Goal: Communication & Community: Answer question/provide support

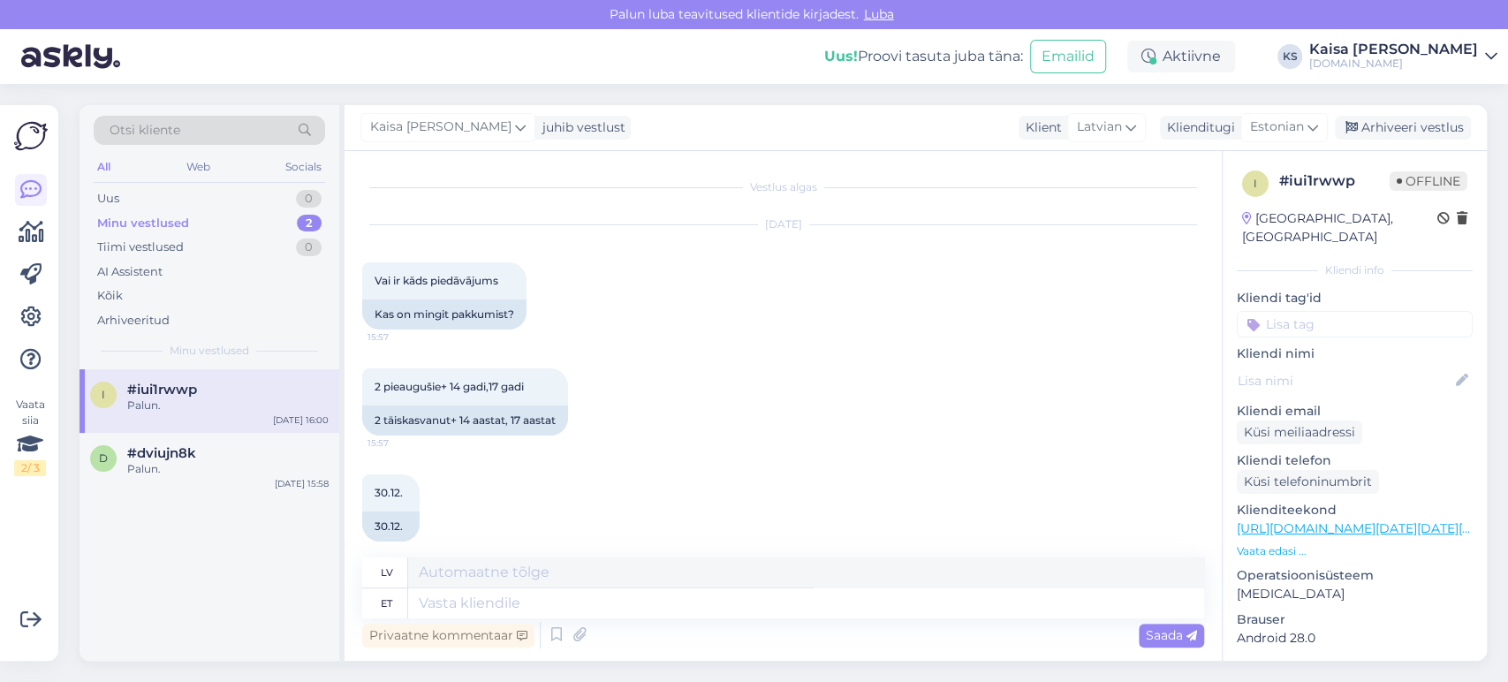
scroll to position [1711, 0]
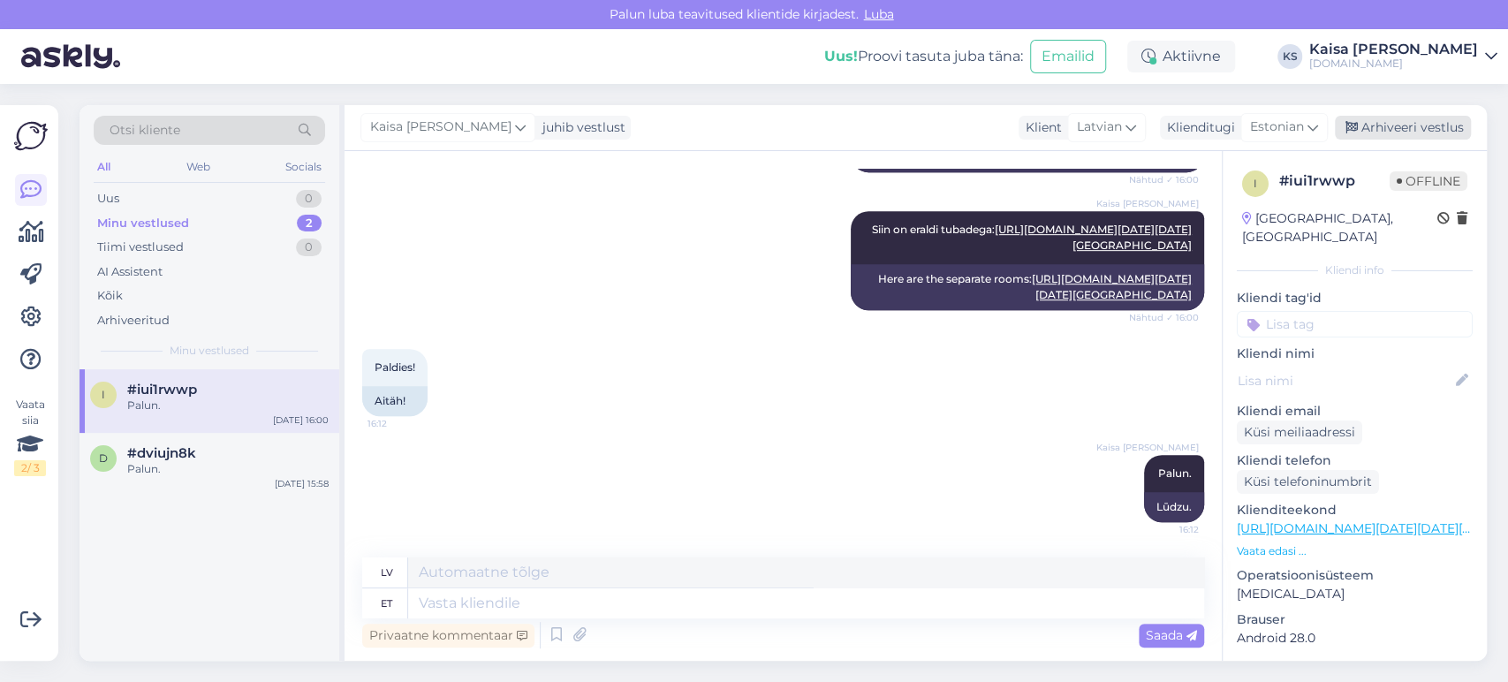
click at [1414, 125] on div "Arhiveeri vestlus" at bounding box center [1403, 128] width 136 height 24
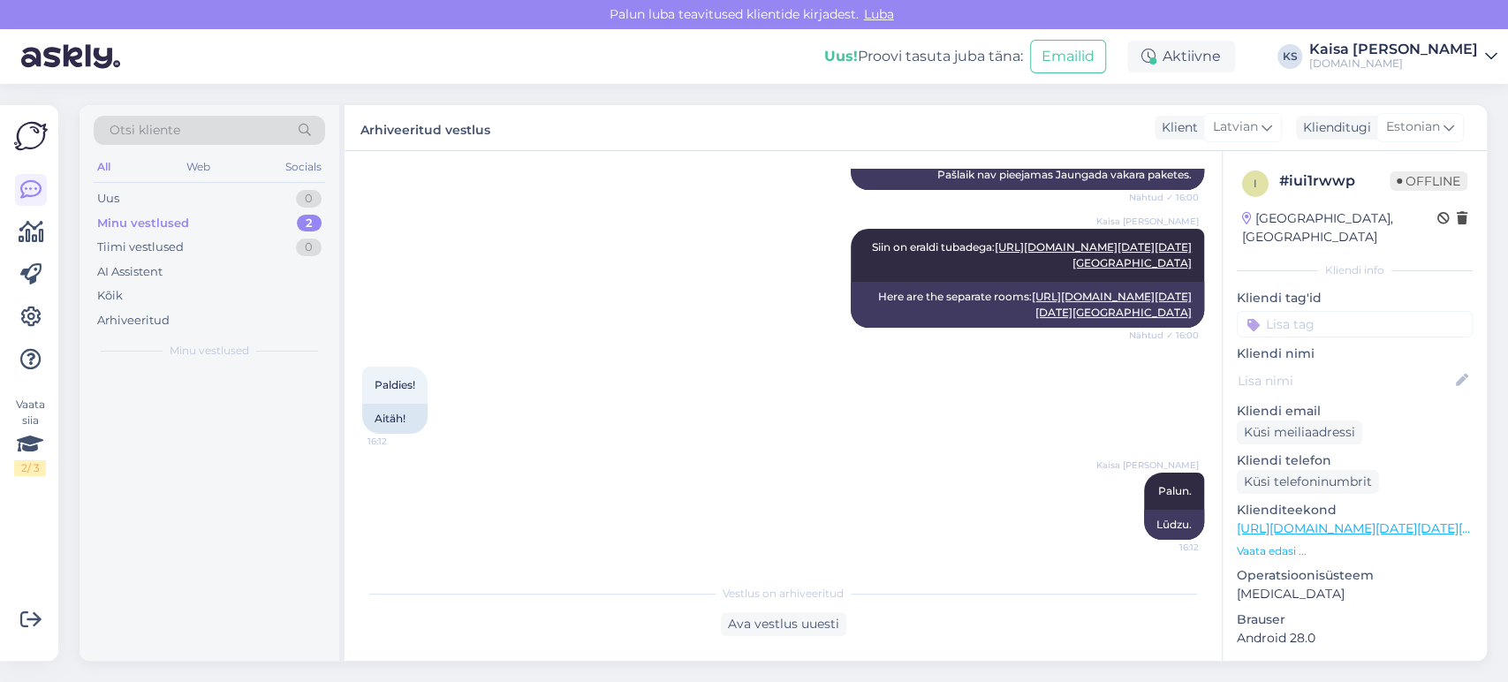
scroll to position [1692, 0]
click at [213, 401] on div "Palun." at bounding box center [227, 406] width 201 height 16
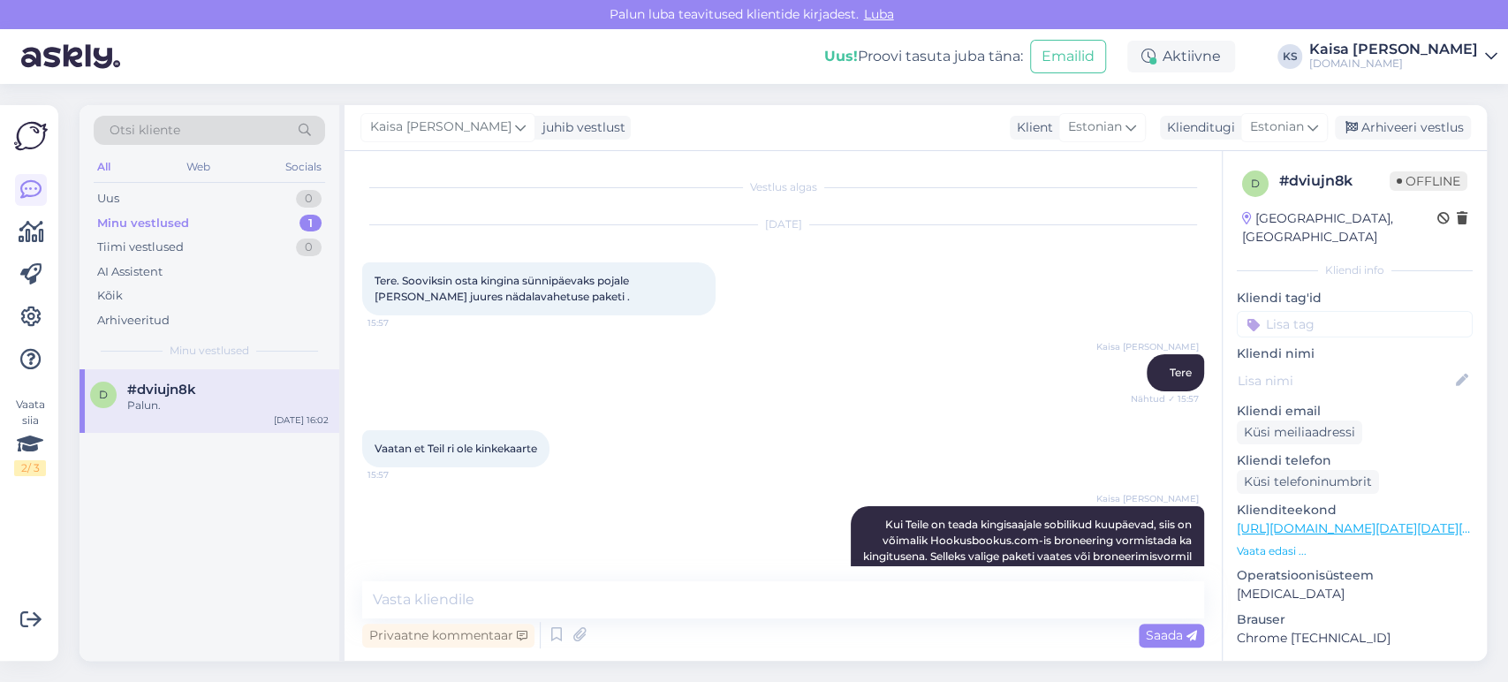
scroll to position [647, 0]
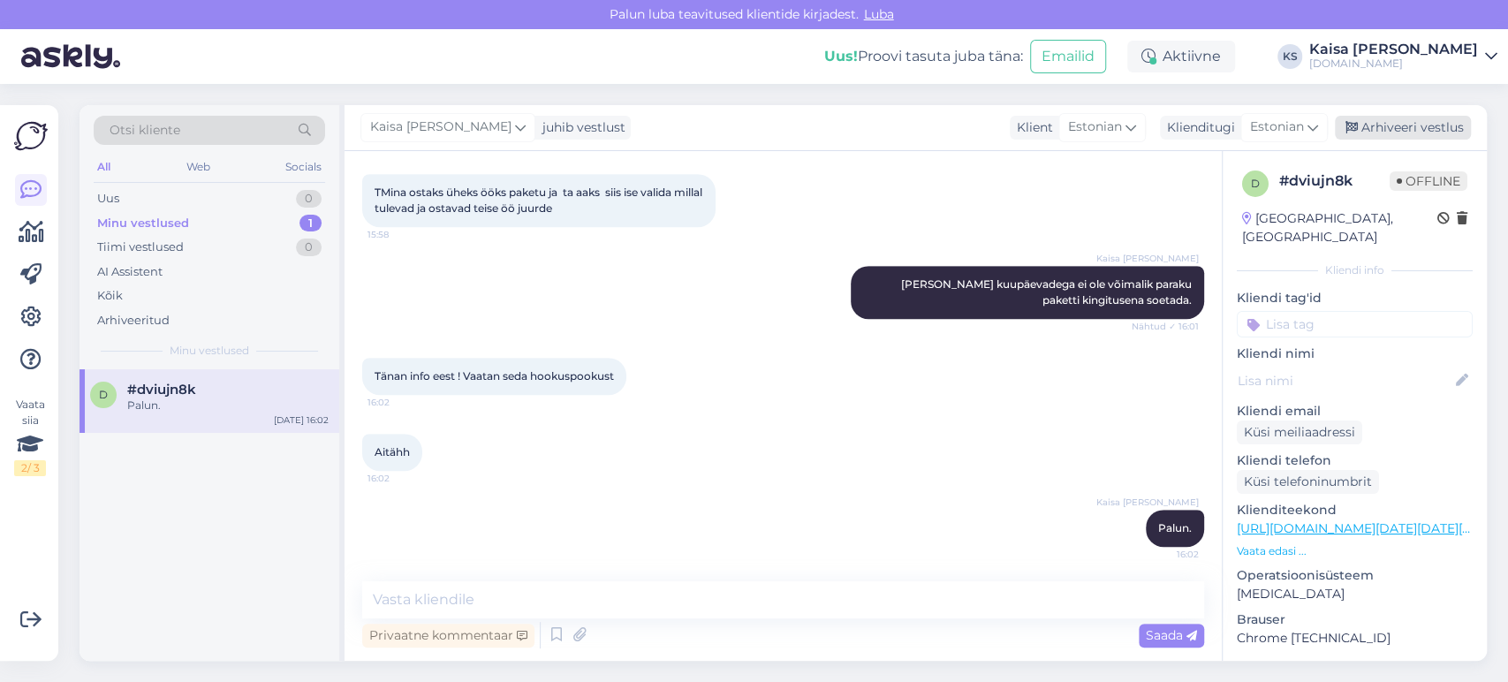
click at [1377, 135] on div "Arhiveeri vestlus" at bounding box center [1403, 128] width 136 height 24
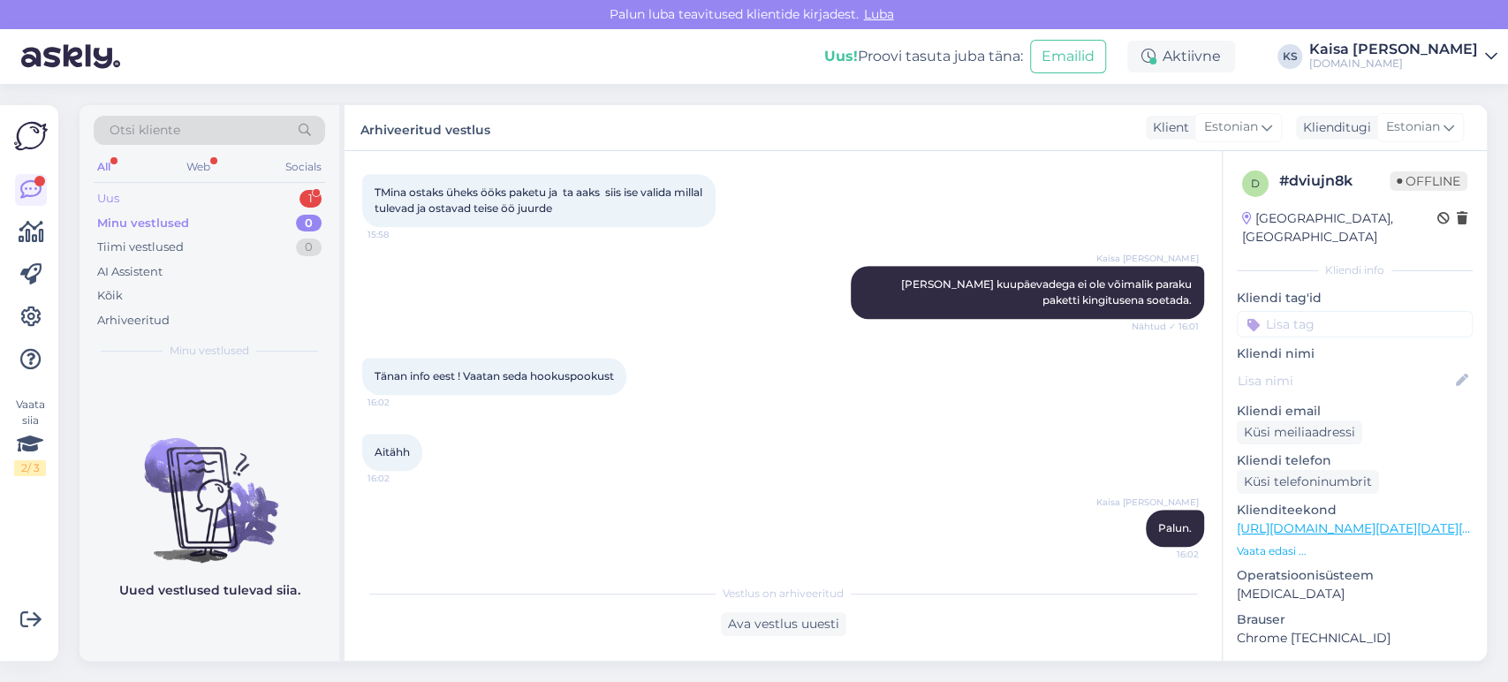
click at [247, 206] on div "Uus 1" at bounding box center [210, 198] width 232 height 25
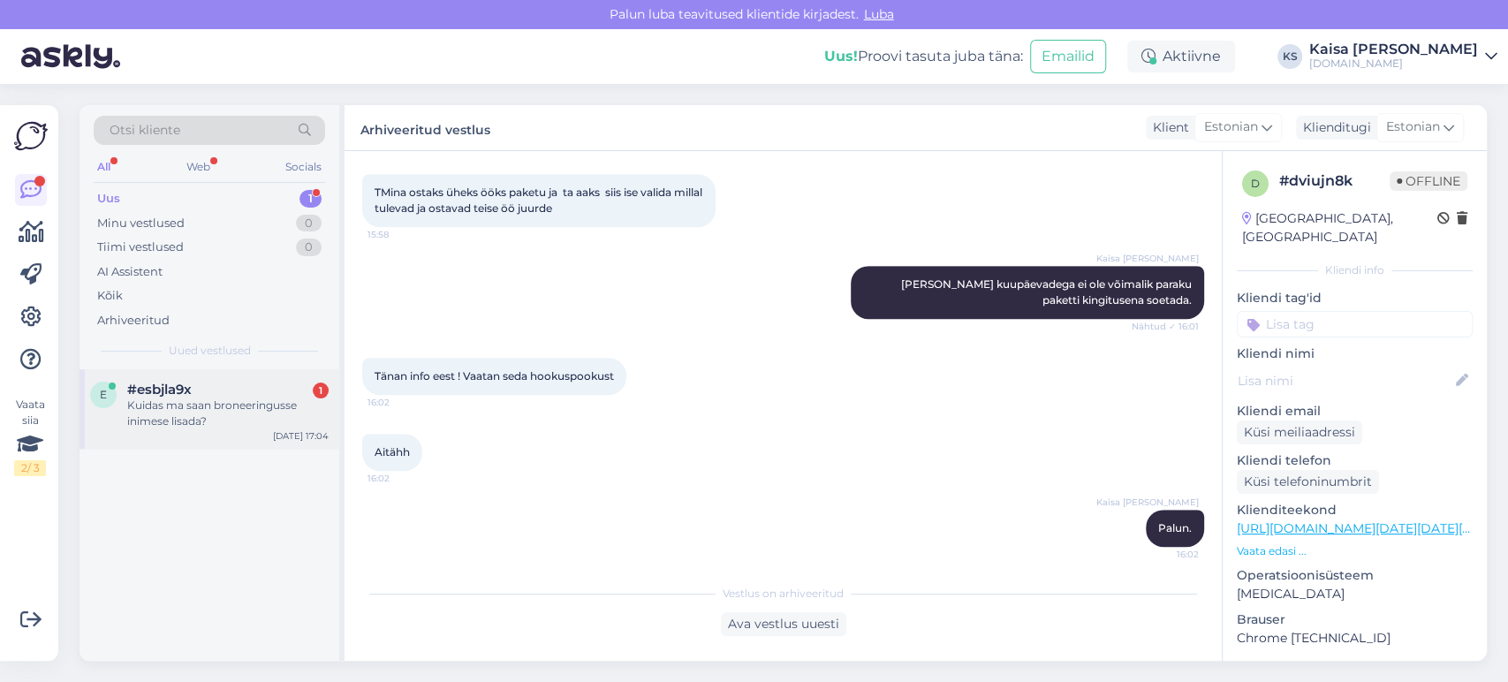
click at [234, 414] on div "Kuidas ma saan broneeringusse inimese lisada?" at bounding box center [227, 414] width 201 height 32
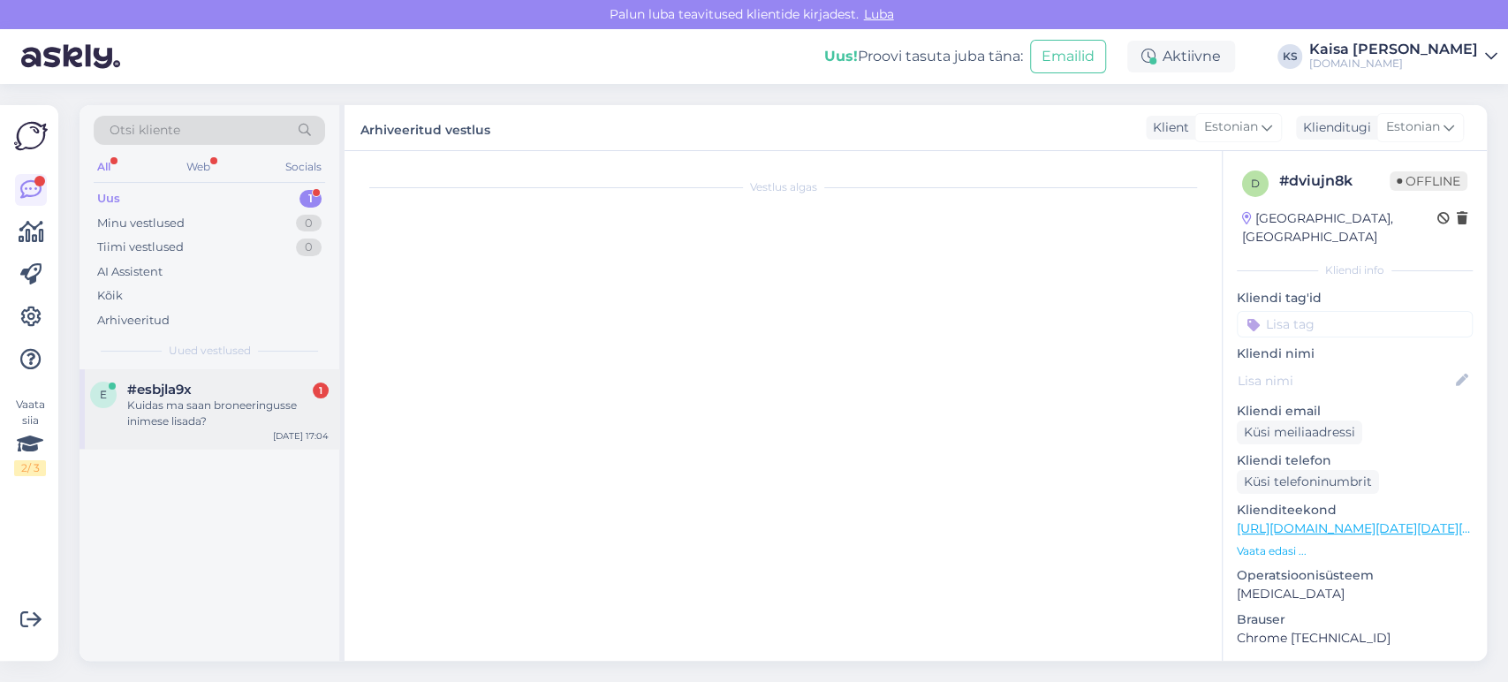
scroll to position [0, 0]
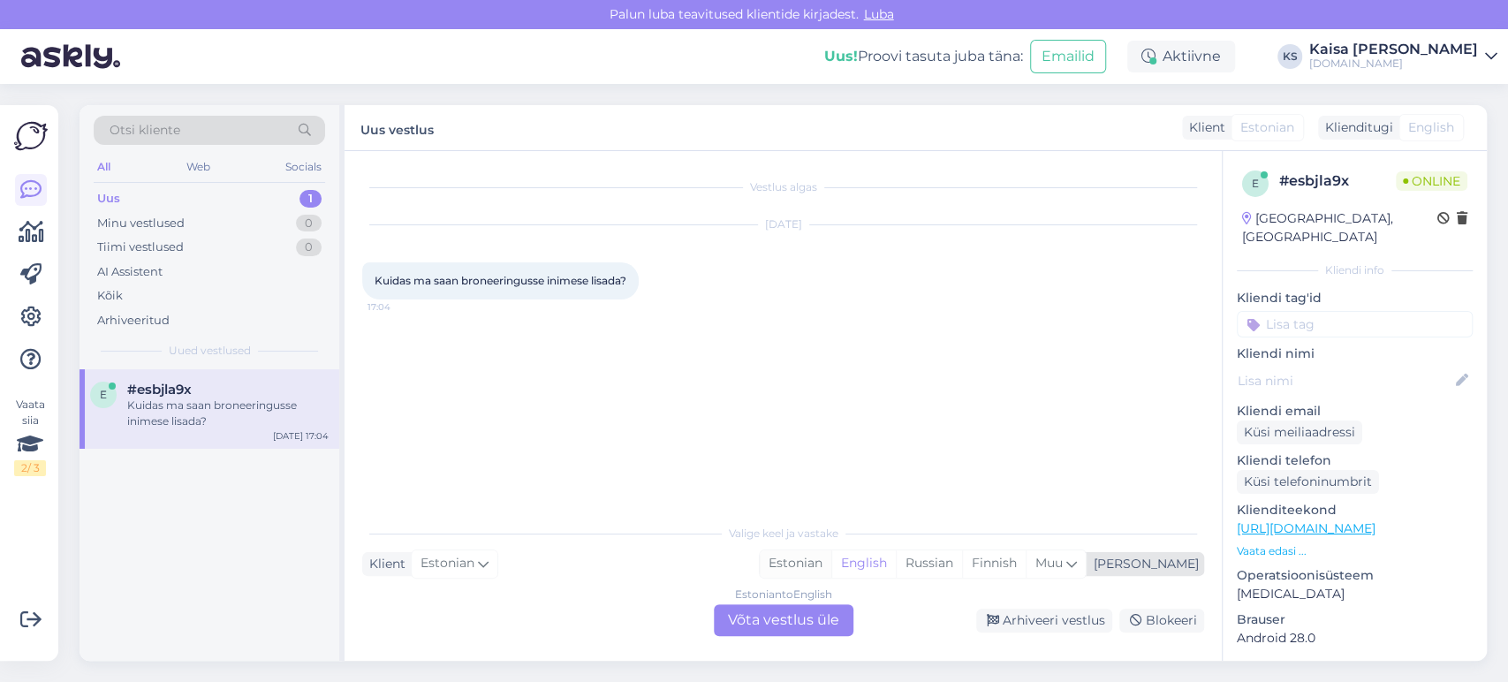
click at [832, 563] on div "Estonian" at bounding box center [796, 564] width 72 height 27
click at [831, 621] on div "Estonian to Estonian Võta vestlus üle" at bounding box center [784, 620] width 140 height 32
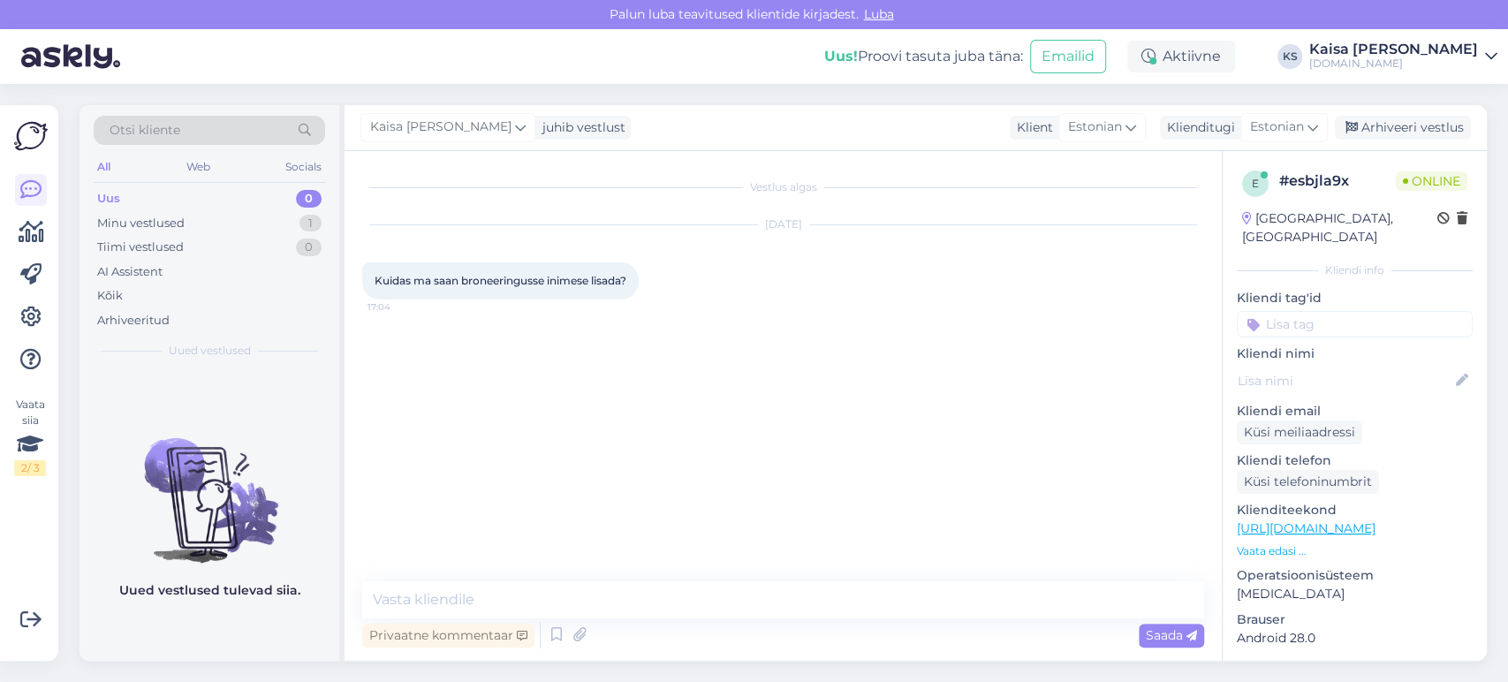
click at [1373, 520] on link "[URL][DOMAIN_NAME]" at bounding box center [1306, 528] width 139 height 16
click at [642, 599] on textarea at bounding box center [783, 599] width 842 height 37
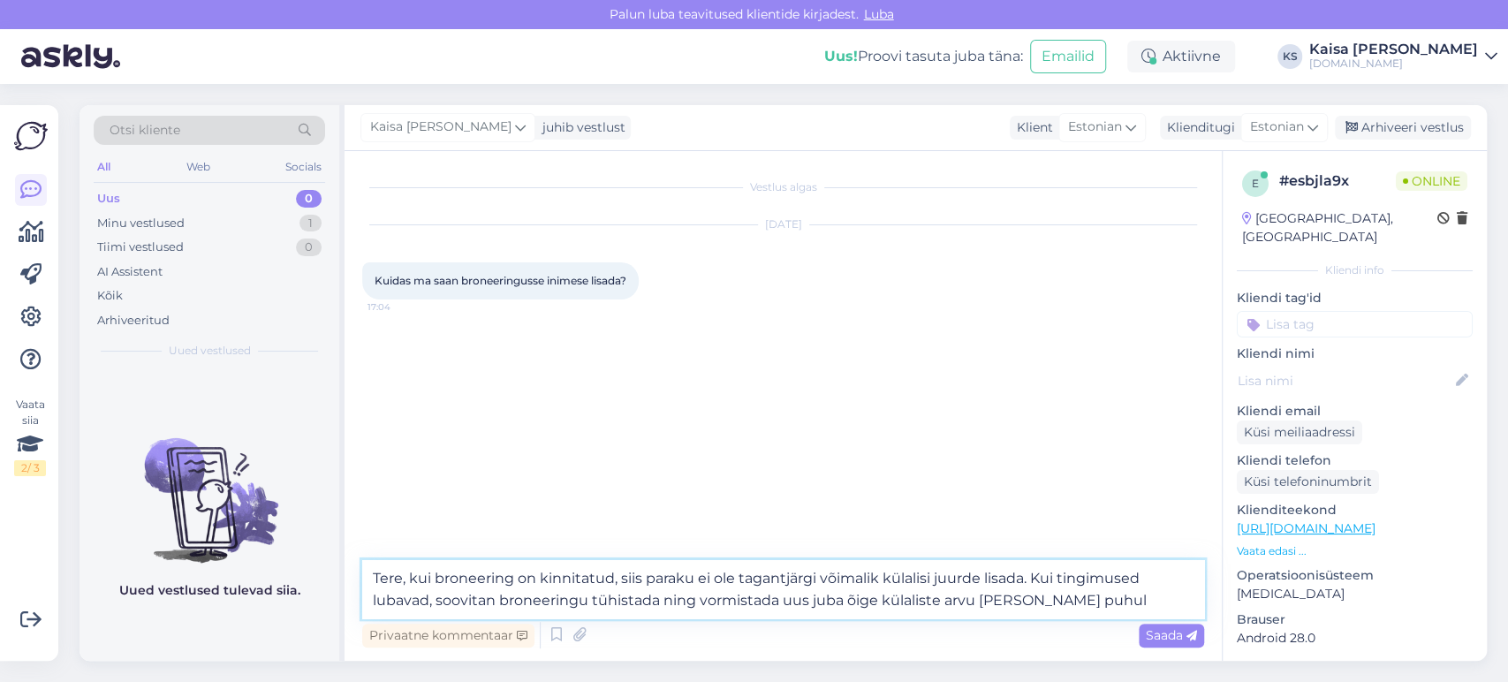
type textarea "Tere, kui broneering on kinnitatud, siis paraku ei ole tagantjärgi võimalik kül…"
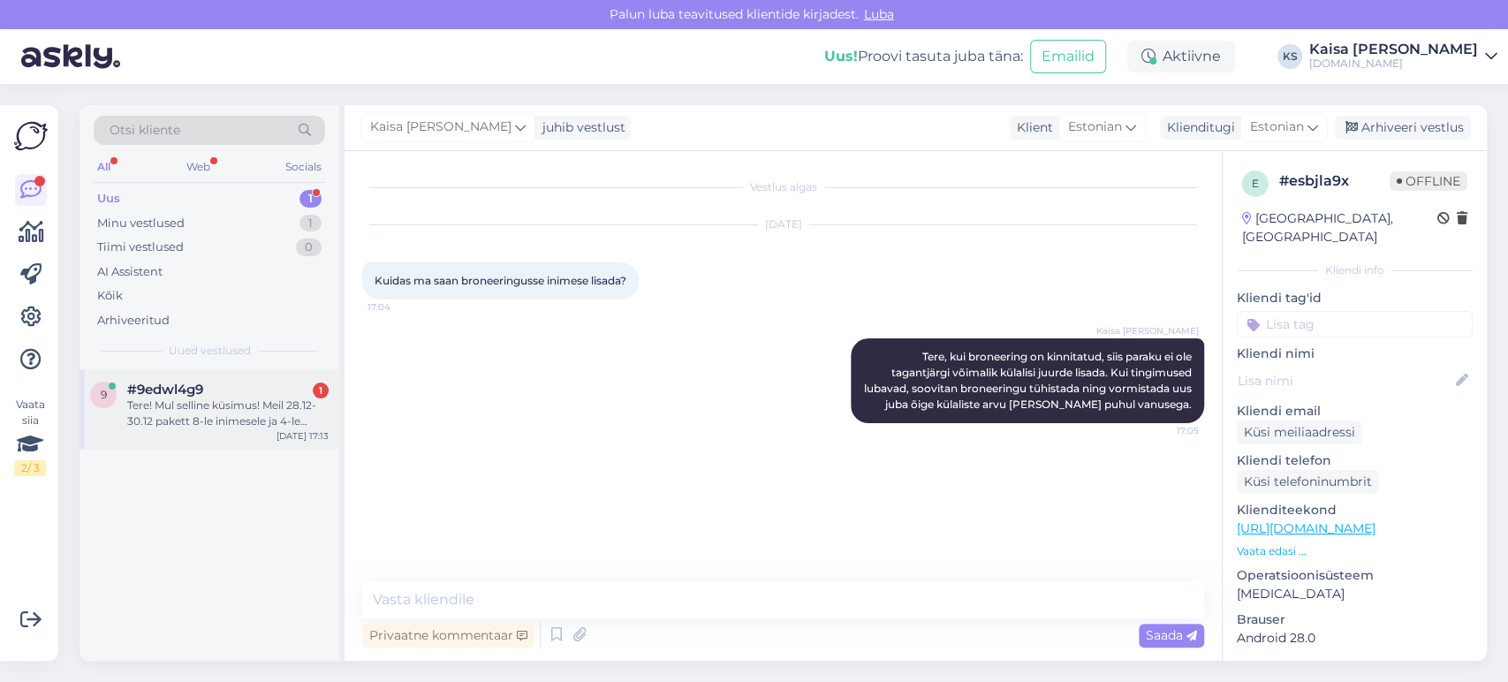
click at [240, 423] on div "Tere! Mul selline küsimus! Meil 28.12-30.12 pakett 8-le inimesele ja 4-le [PERS…" at bounding box center [227, 414] width 201 height 32
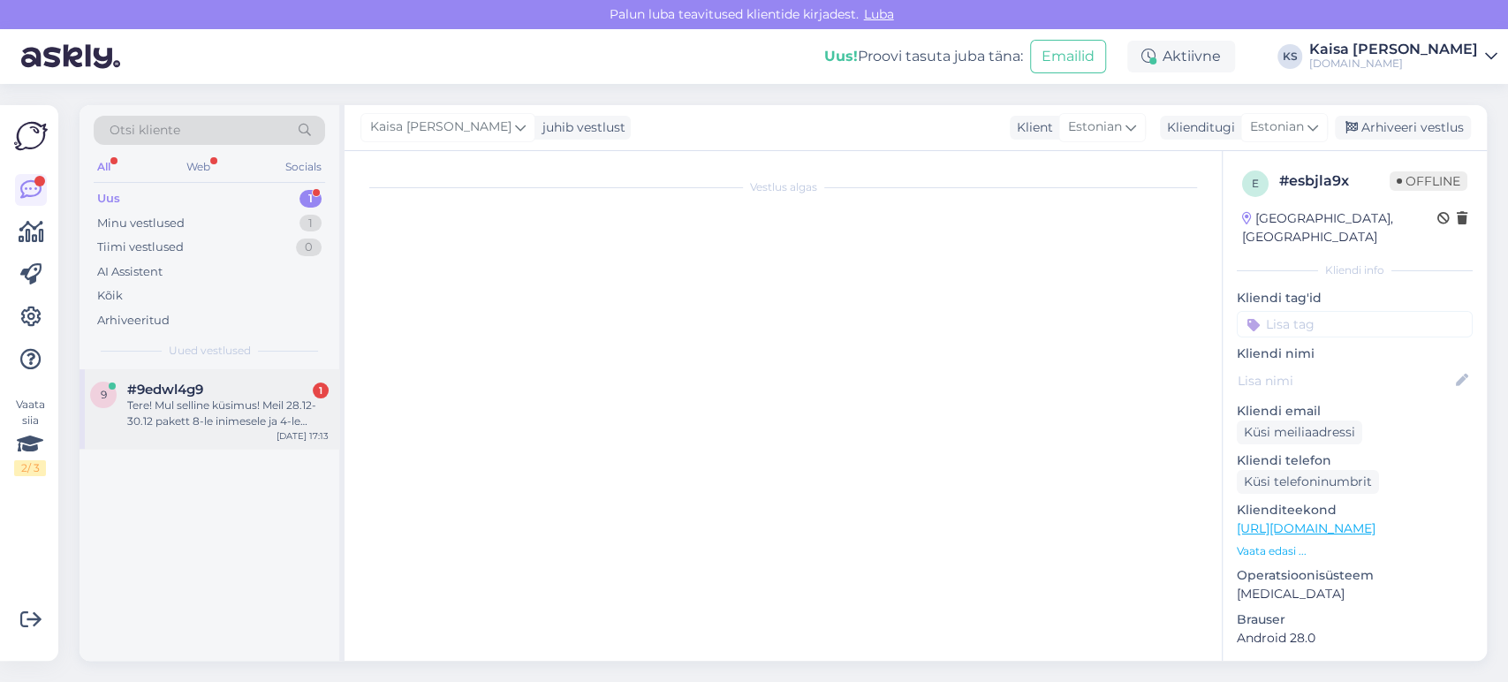
scroll to position [2856, 0]
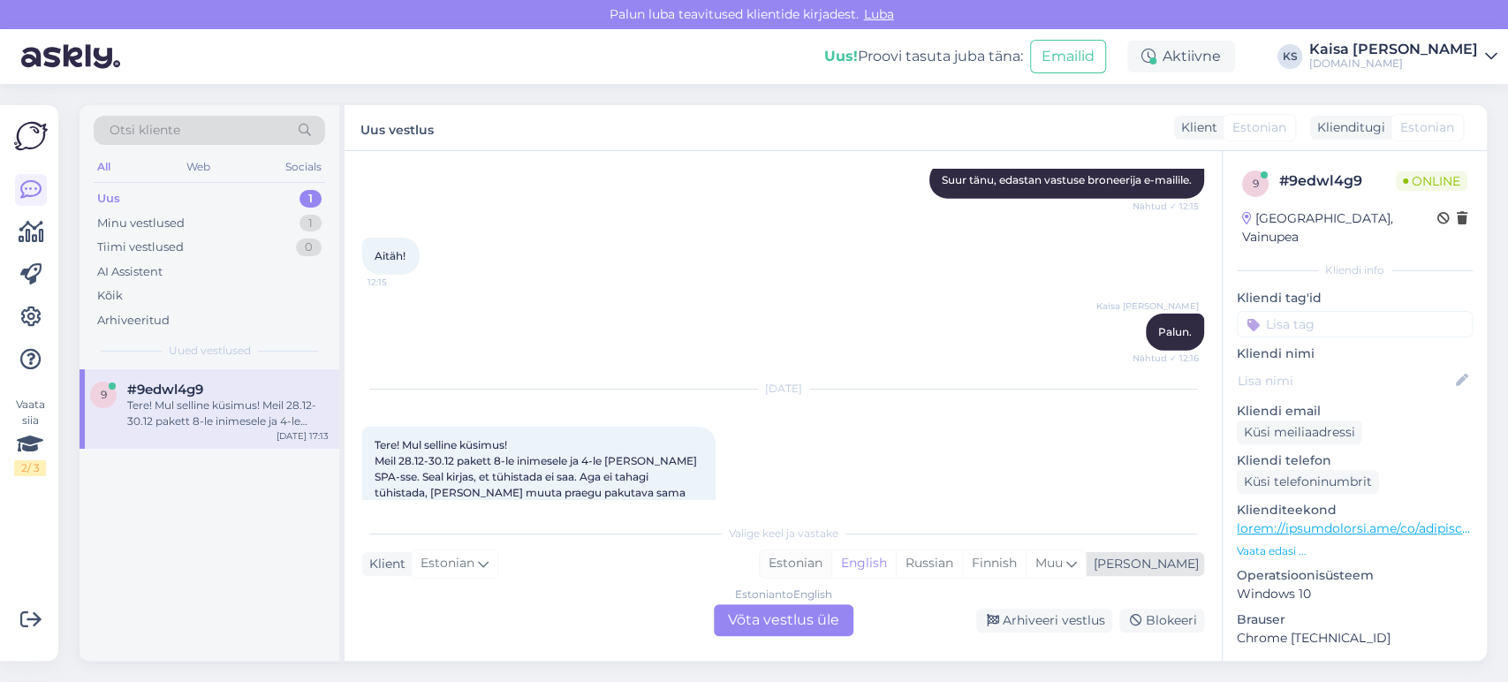
click at [832, 566] on div "Estonian" at bounding box center [796, 564] width 72 height 27
click at [824, 619] on div "Estonian to Estonian Võta vestlus üle" at bounding box center [784, 620] width 140 height 32
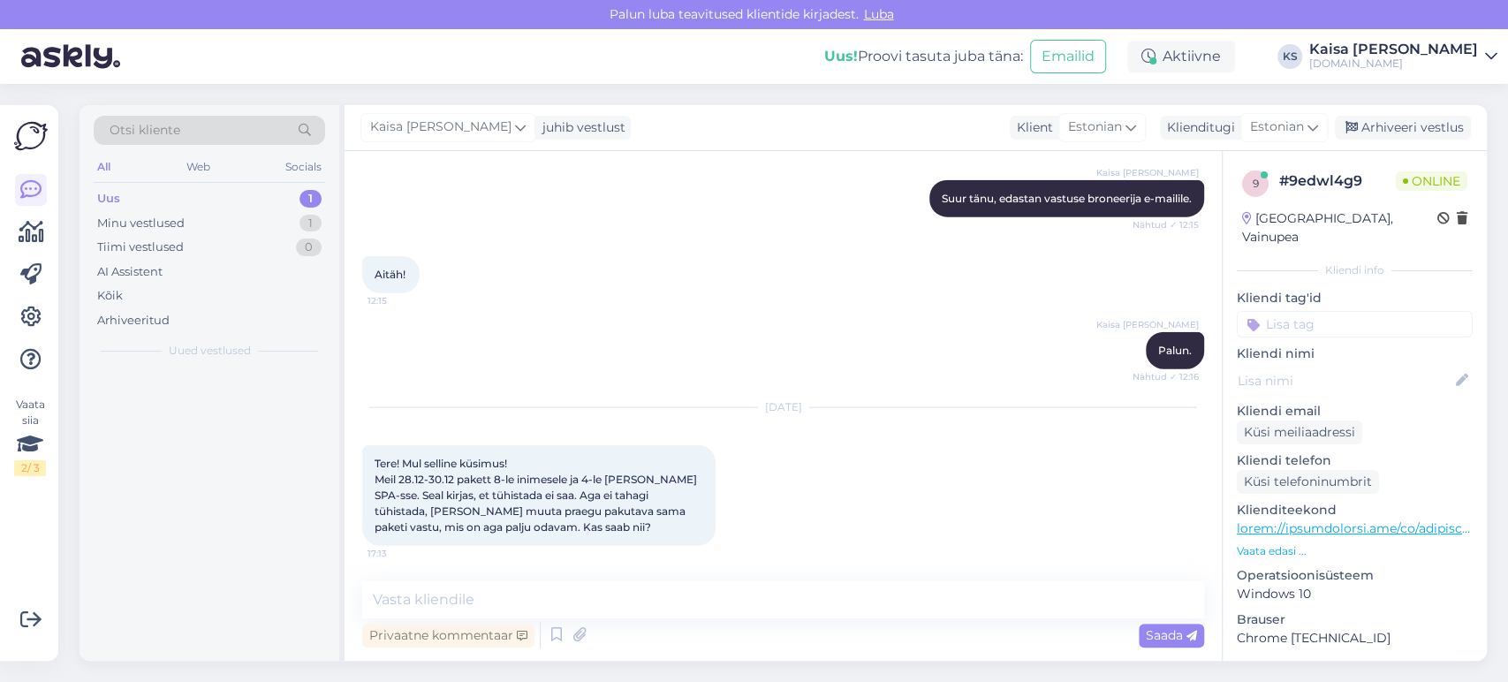
scroll to position [2789, 0]
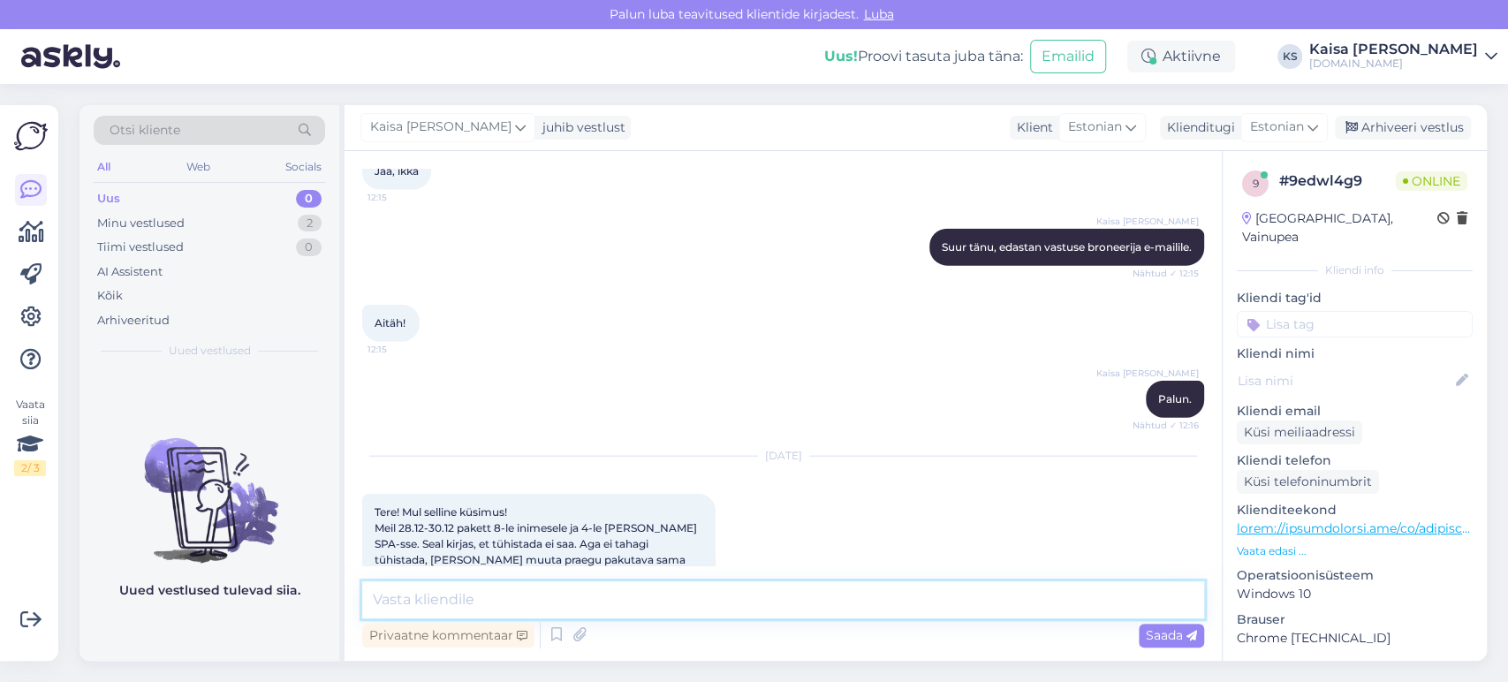
click at [817, 592] on textarea at bounding box center [783, 599] width 842 height 37
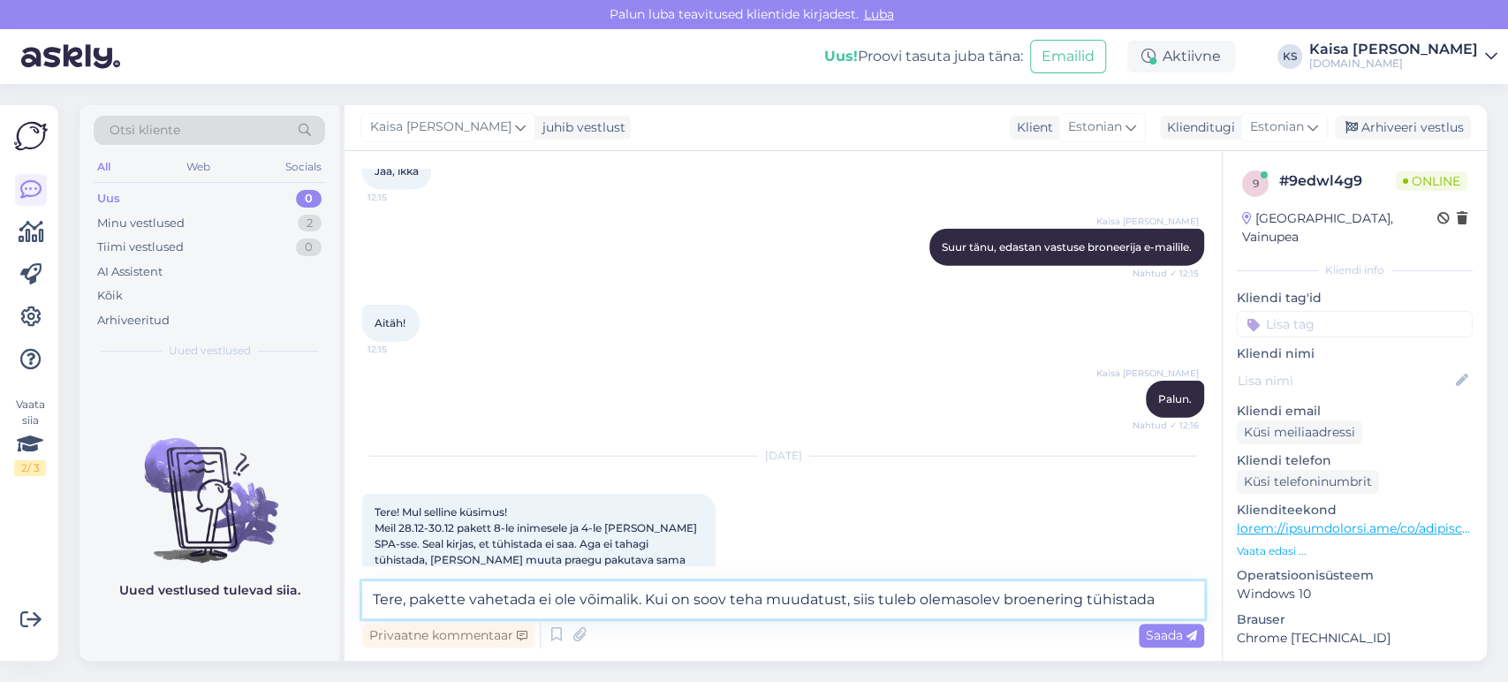
click at [1046, 602] on textarea "Tere, pakette vahetada ei ole võimalik. Kui on soov teha muudatust, siis tuleb …" at bounding box center [783, 599] width 842 height 37
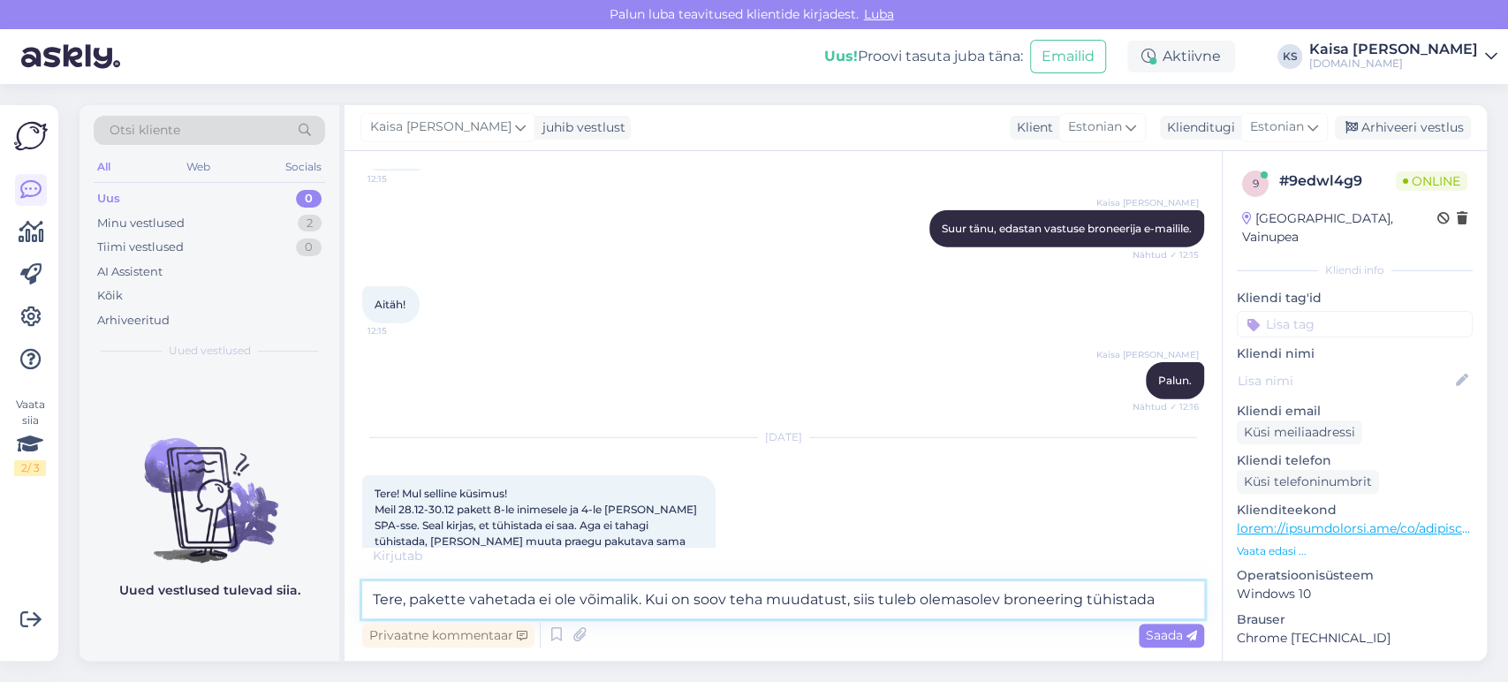
click at [1159, 590] on textarea "Tere, pakette vahetada ei ole võimalik. Kui on soov teha muudatust, siis tuleb …" at bounding box center [783, 599] width 842 height 37
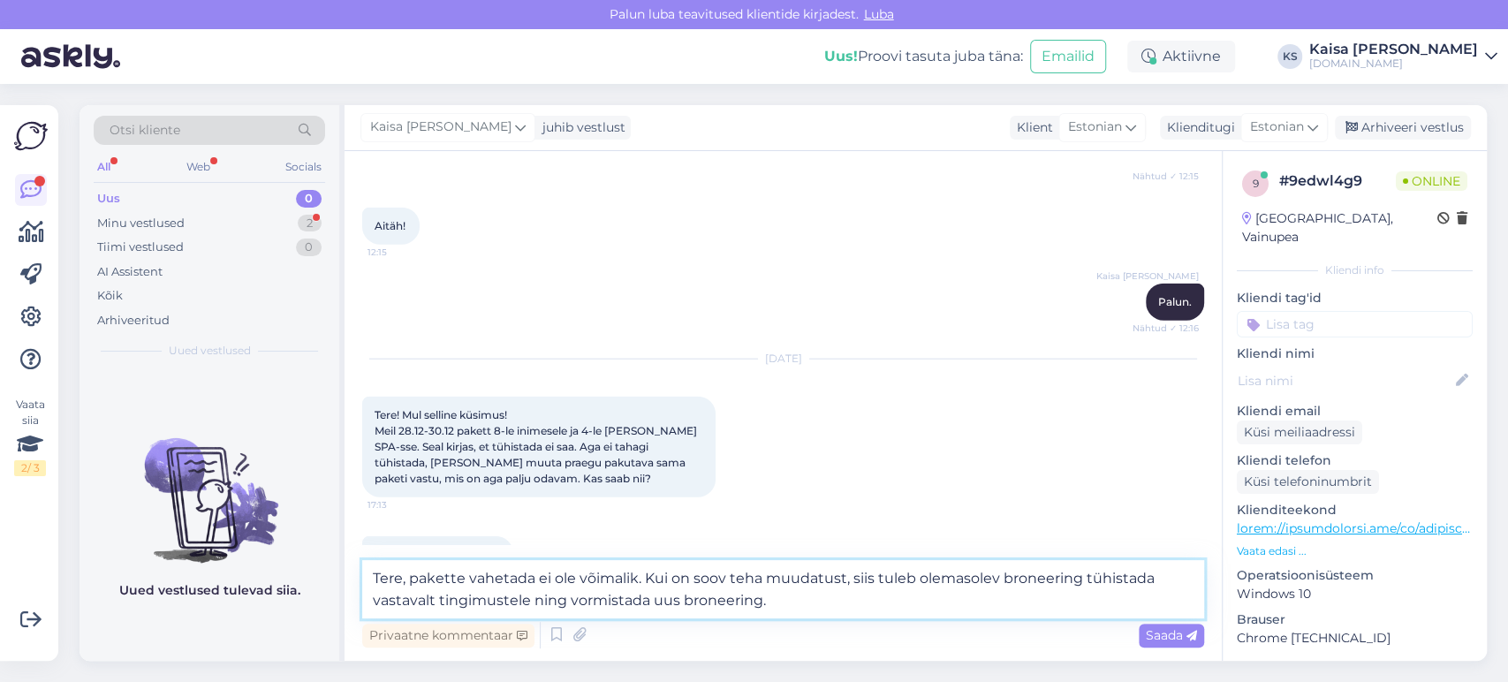
scroll to position [2962, 0]
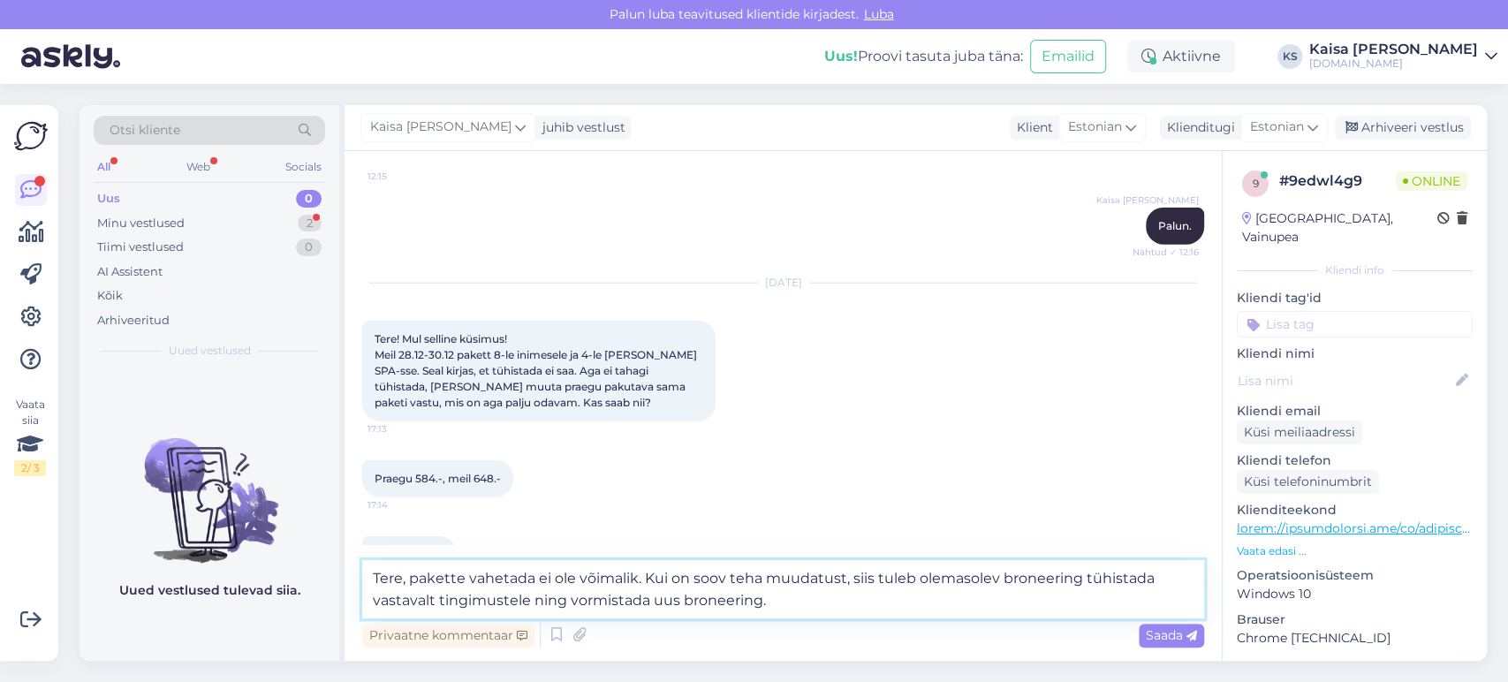
drag, startPoint x: 786, startPoint y: 602, endPoint x: 648, endPoint y: 572, distance: 142.0
click at [648, 572] on textarea "Tere, pakette vahetada ei ole võimalik. Kui on soov teha muudatust, siis tuleb …" at bounding box center [783, 589] width 842 height 58
type textarea "Tere, pakette vahetada ei ole võimalik. Uurin hotellilt võimaluse kohta ning [P…"
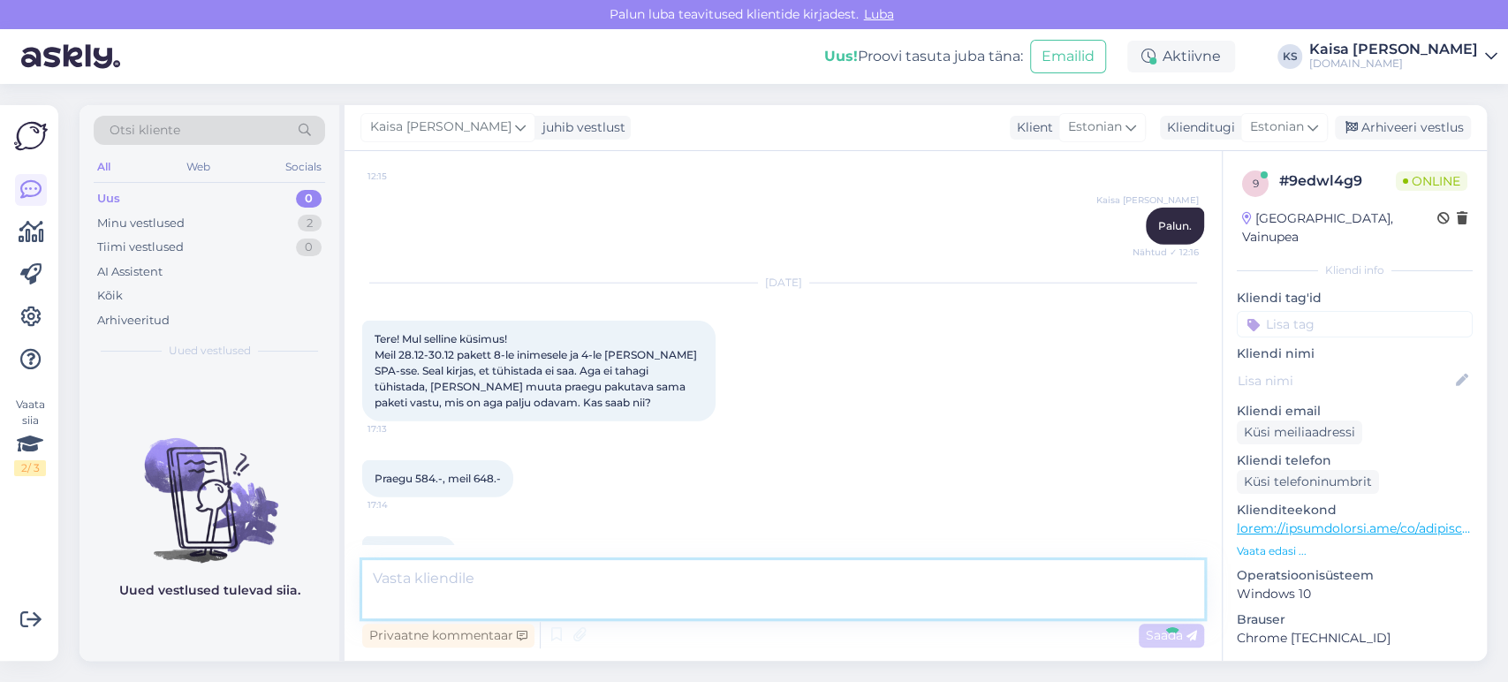
scroll to position [3049, 0]
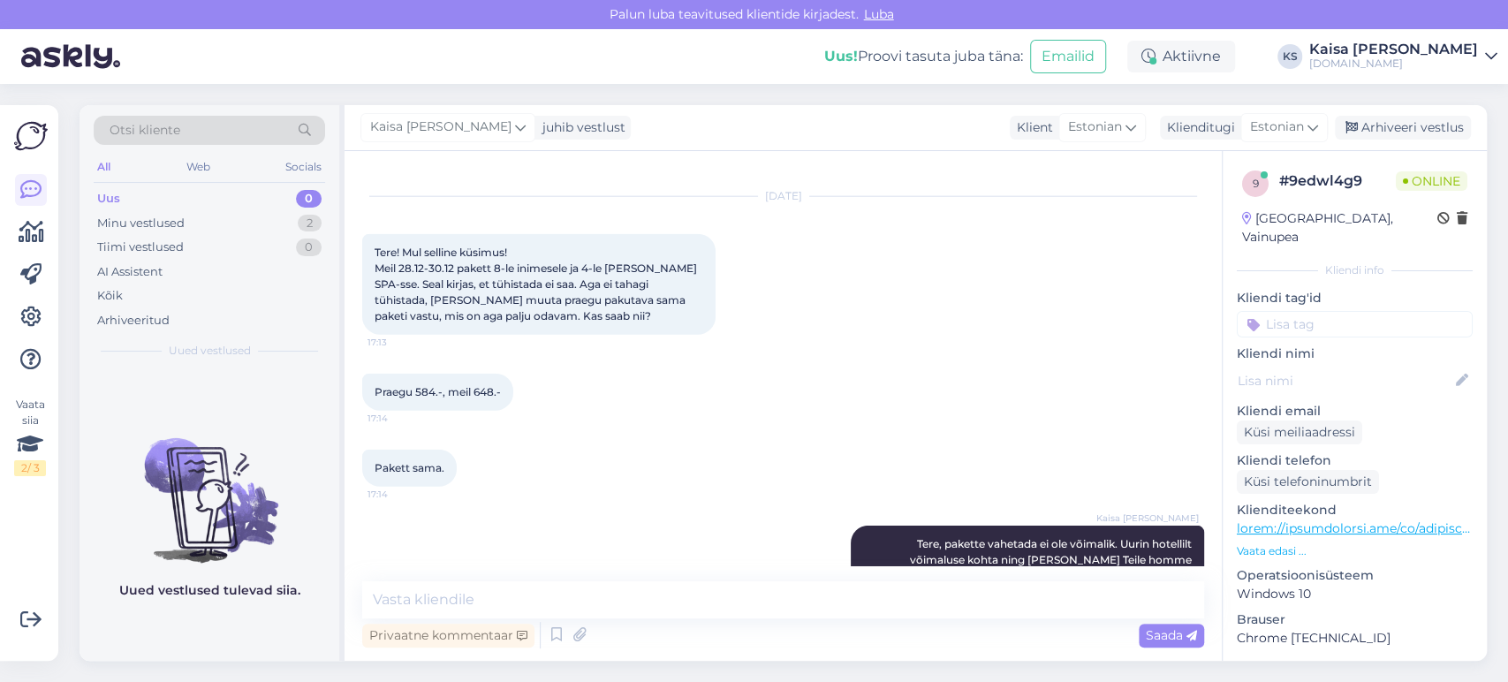
click at [974, 279] on div "[DATE] Tere! Mul selline küsimus! Meil 28.12-30.12 pakett 8-le inimesele ja 4-l…" at bounding box center [783, 266] width 842 height 177
click at [817, 563] on icon at bounding box center [822, 568] width 11 height 11
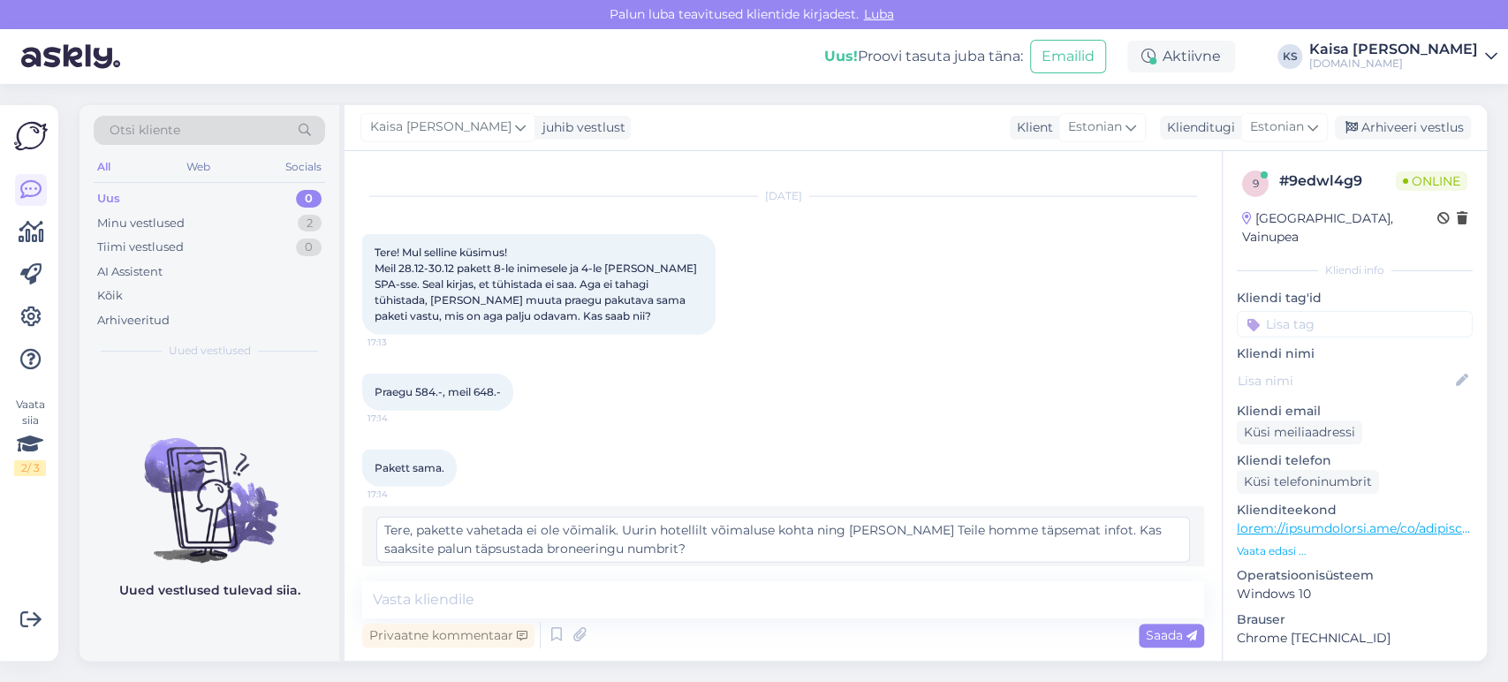
scroll to position [3039, 0]
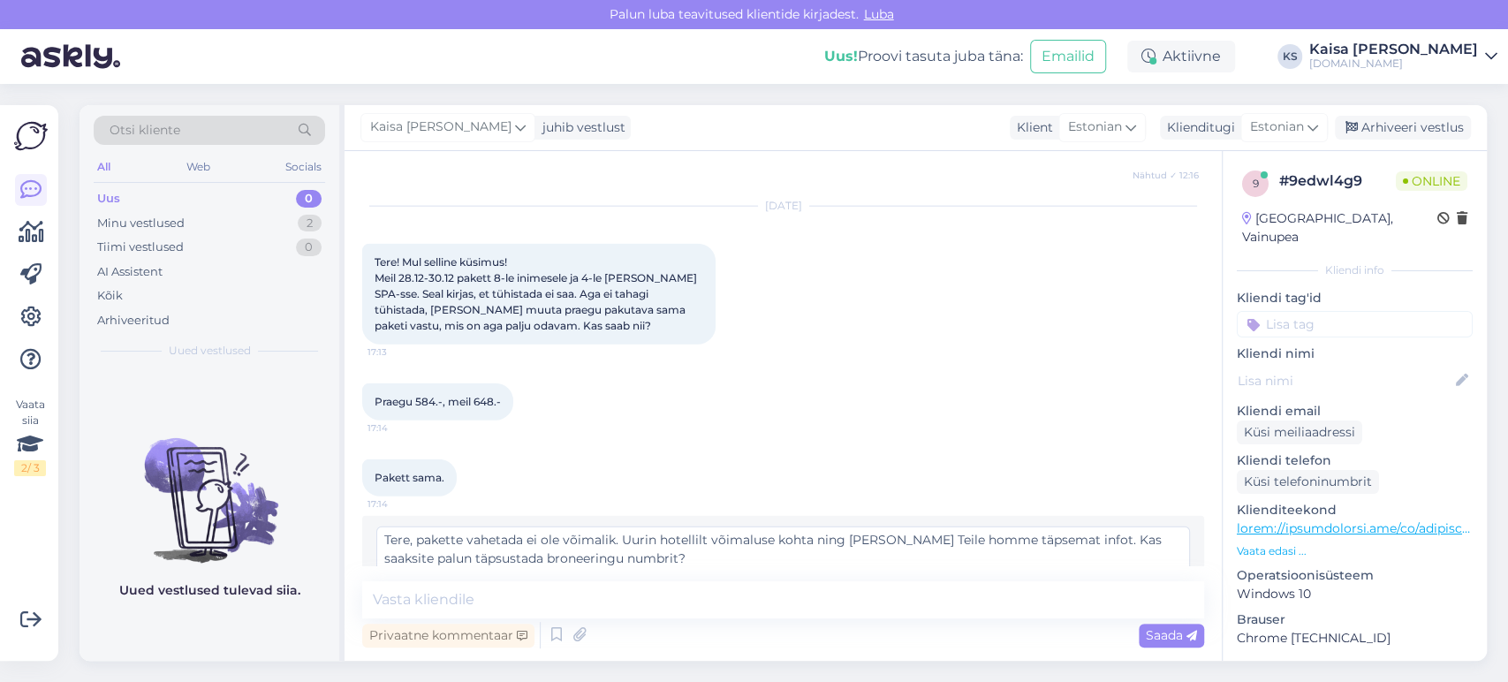
drag, startPoint x: 625, startPoint y: 493, endPoint x: 414, endPoint y: 491, distance: 211.2
click at [414, 527] on textarea "Tere, pakette vahetada ei ole võimalik. Uurin hotellilt võimaluse kohta ning [P…" at bounding box center [783, 550] width 814 height 46
type textarea "Tere,[PERSON_NAME] hotellilt võimaluse kohta ning [PERSON_NAME] Teile homme täp…"
click at [1131, 583] on span "Muuda" at bounding box center [1152, 591] width 62 height 16
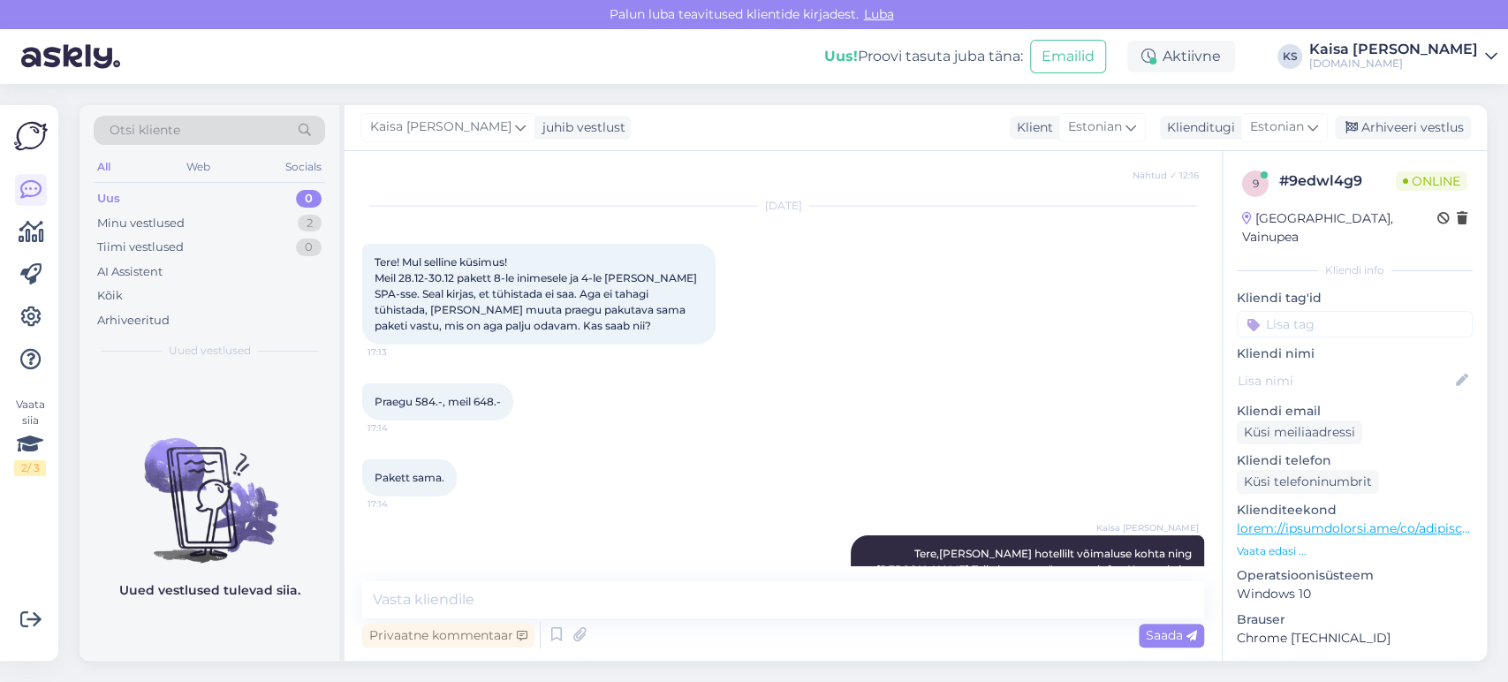
click at [1028, 440] on div "Pakett sama. 17:14" at bounding box center [783, 478] width 842 height 76
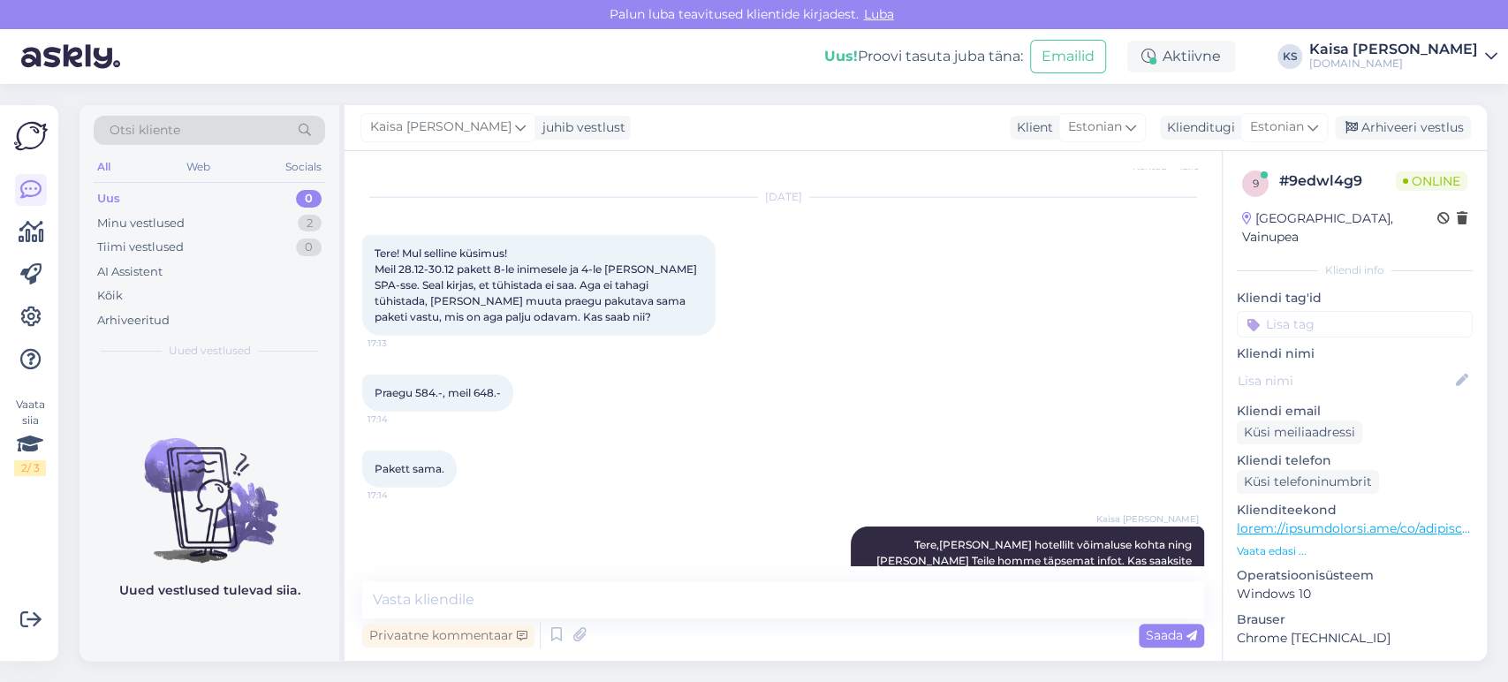
click at [889, 355] on div "Praegu 584.-, meil 648.- 17:14" at bounding box center [783, 393] width 842 height 76
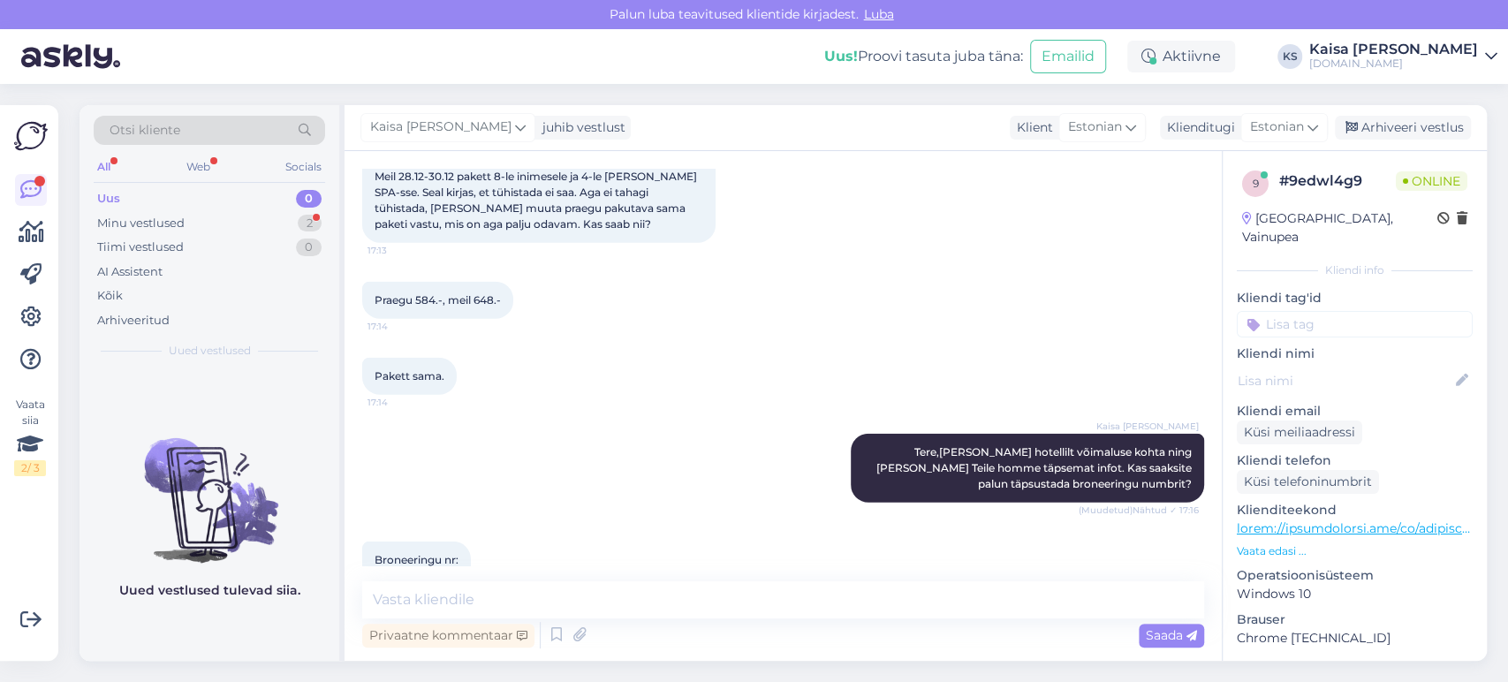
click at [395, 553] on span "Broneeringu nr: EE314157" at bounding box center [417, 567] width 84 height 29
copy div "EE314157 17:17"
click at [762, 598] on textarea at bounding box center [783, 599] width 842 height 37
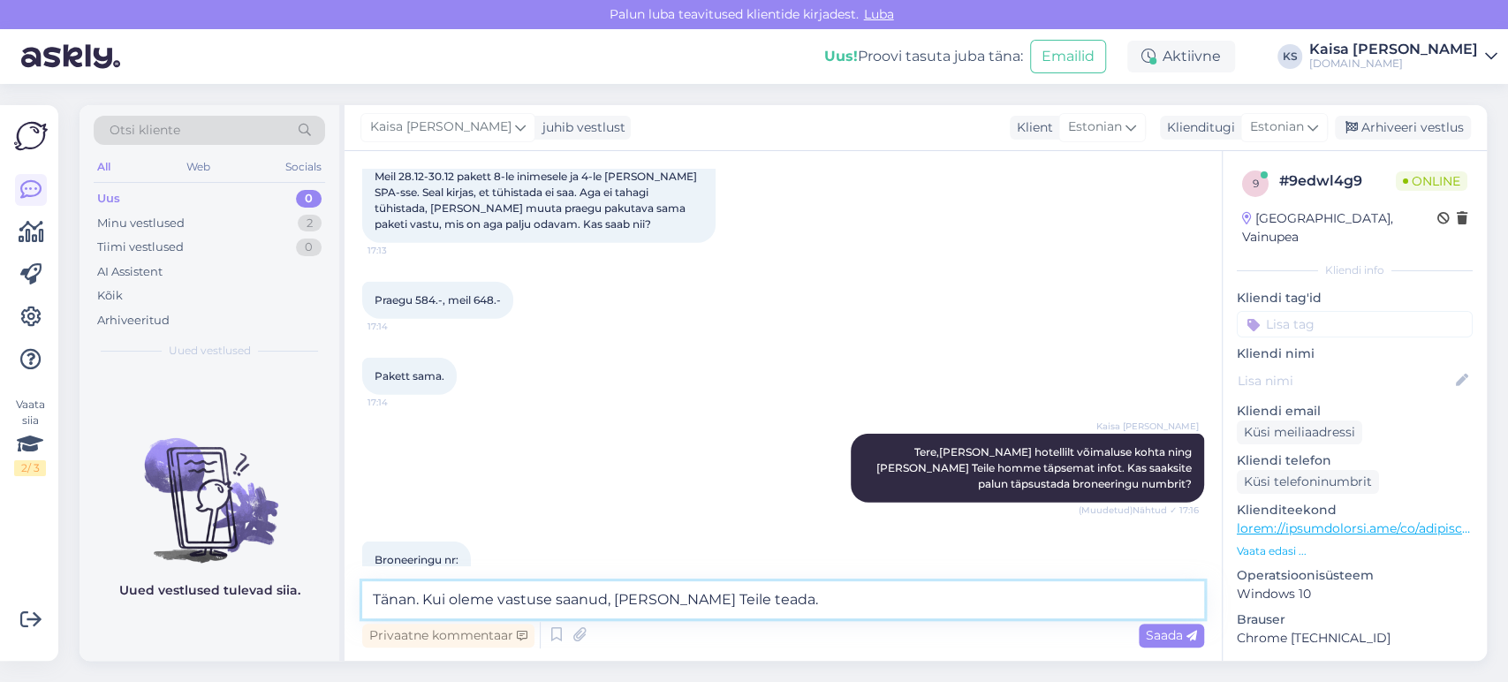
type textarea "Tänan. Kui oleme vastuse saanud, [PERSON_NAME] Teile teada."
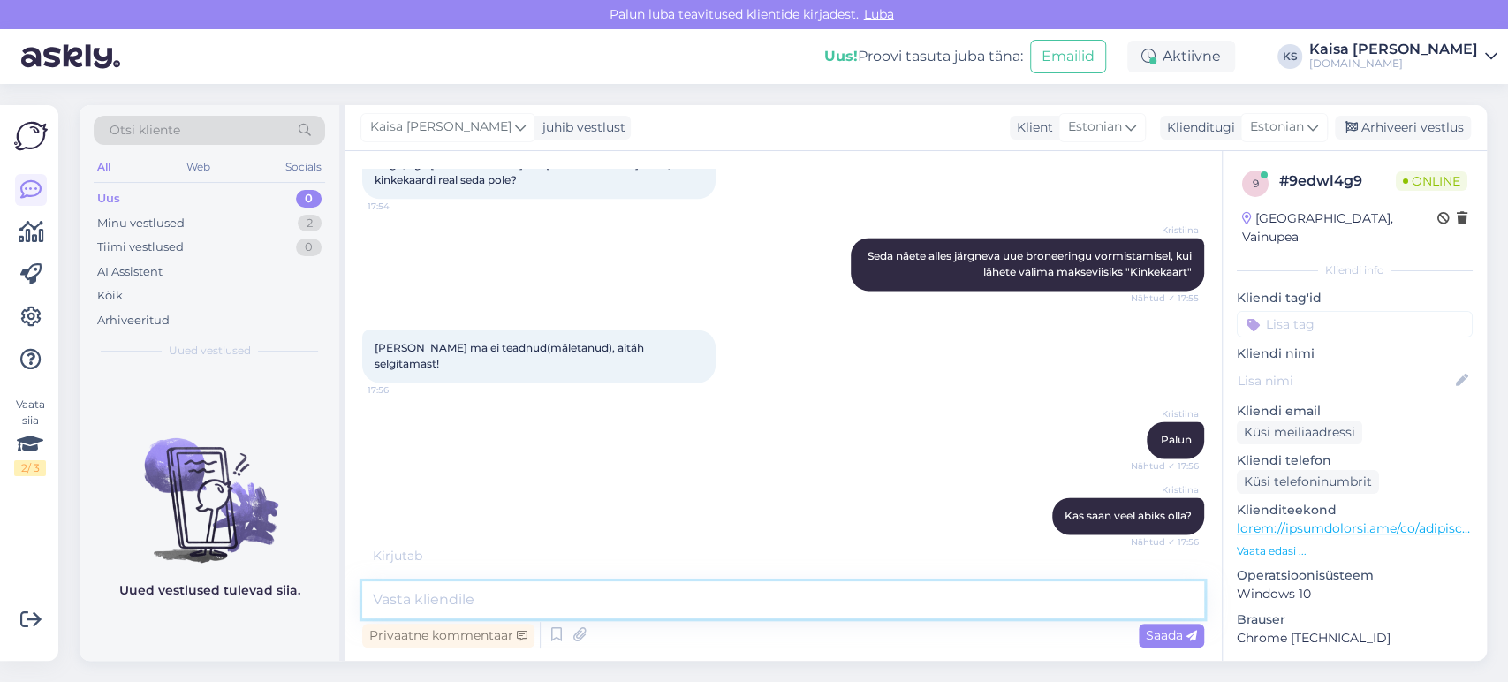
scroll to position [3293, 0]
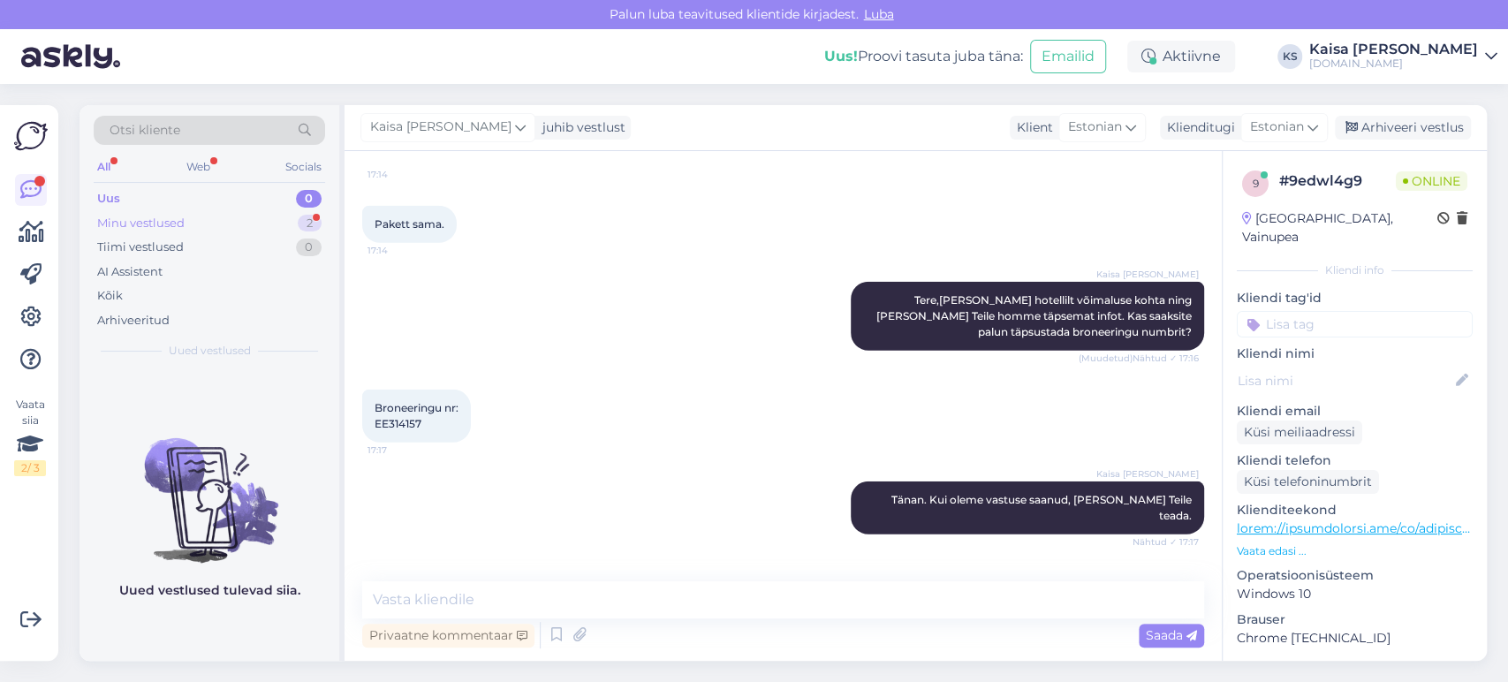
click at [240, 222] on div "Minu vestlused 2" at bounding box center [210, 223] width 232 height 25
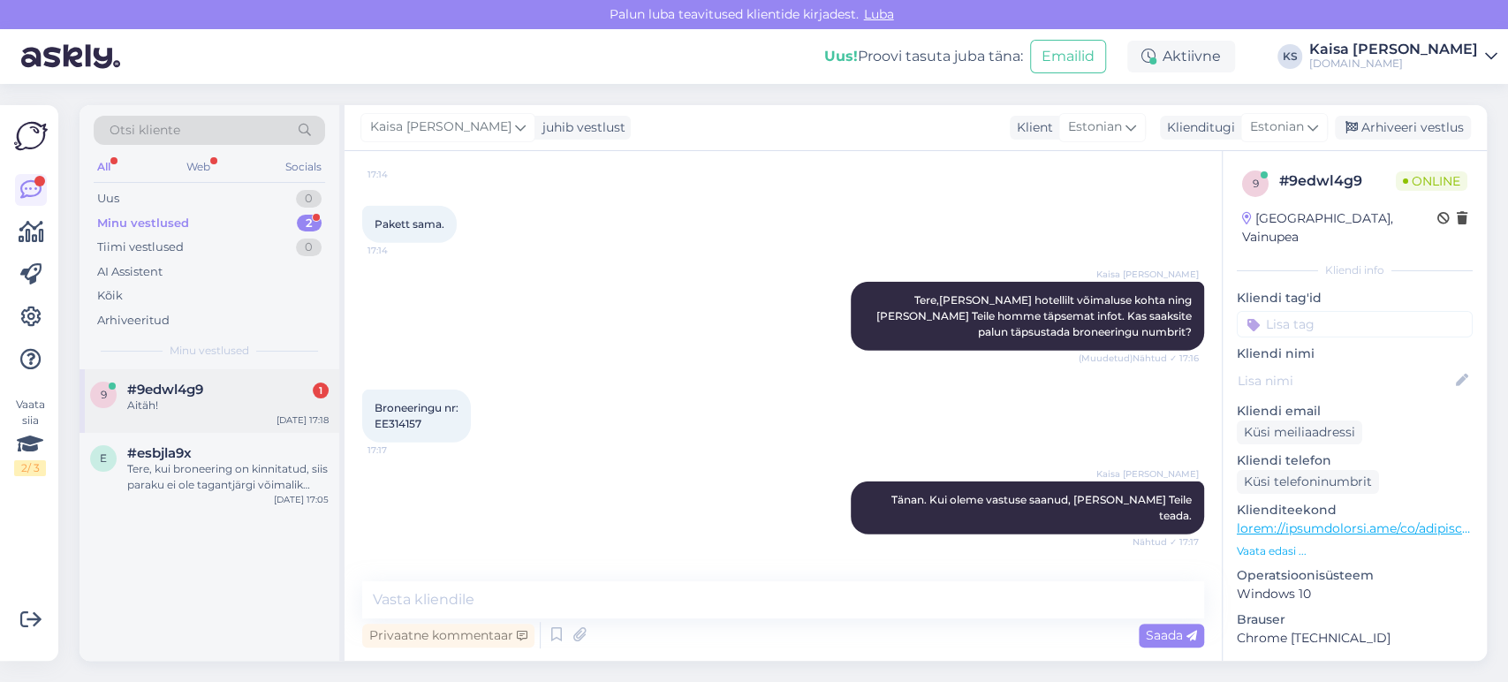
click at [186, 406] on div "Aitäh!" at bounding box center [227, 406] width 201 height 16
click at [629, 462] on div "Kaisa [PERSON_NAME] Tänan. Kui oleme vastuse saanud, [PERSON_NAME] Teile teada.…" at bounding box center [783, 508] width 842 height 92
click at [492, 133] on div "Kaisa [PERSON_NAME]" at bounding box center [448, 127] width 175 height 28
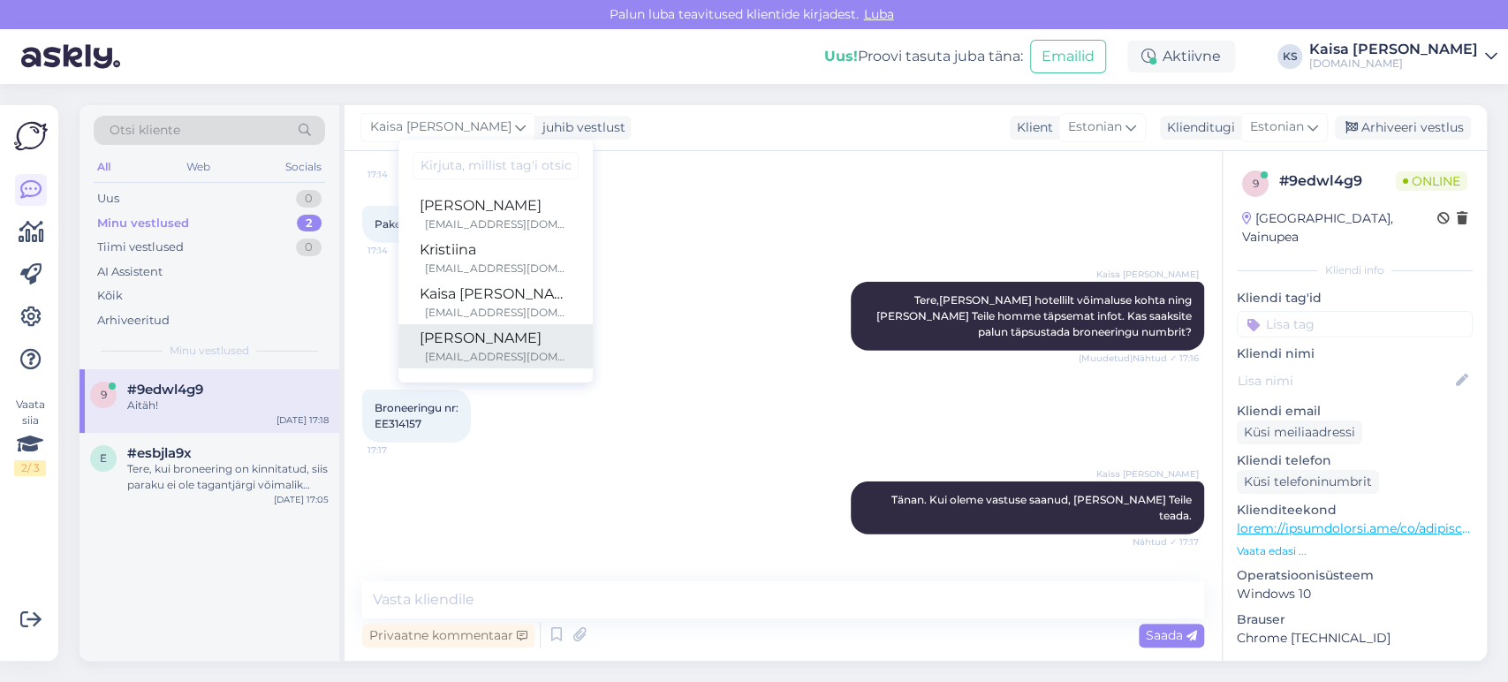
click at [475, 349] on div "[EMAIL_ADDRESS][DOMAIN_NAME]" at bounding box center [498, 357] width 147 height 16
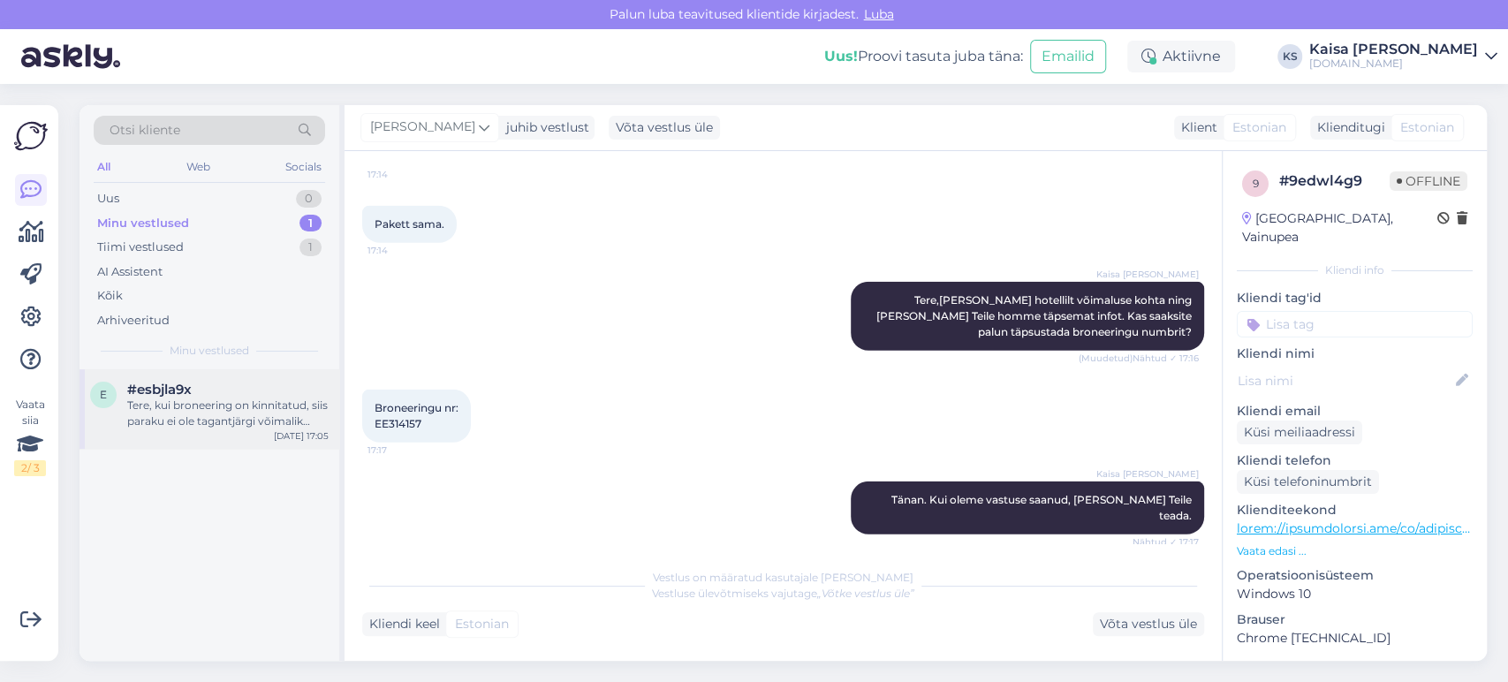
click at [217, 396] on div "#esbjla9x" at bounding box center [227, 390] width 201 height 16
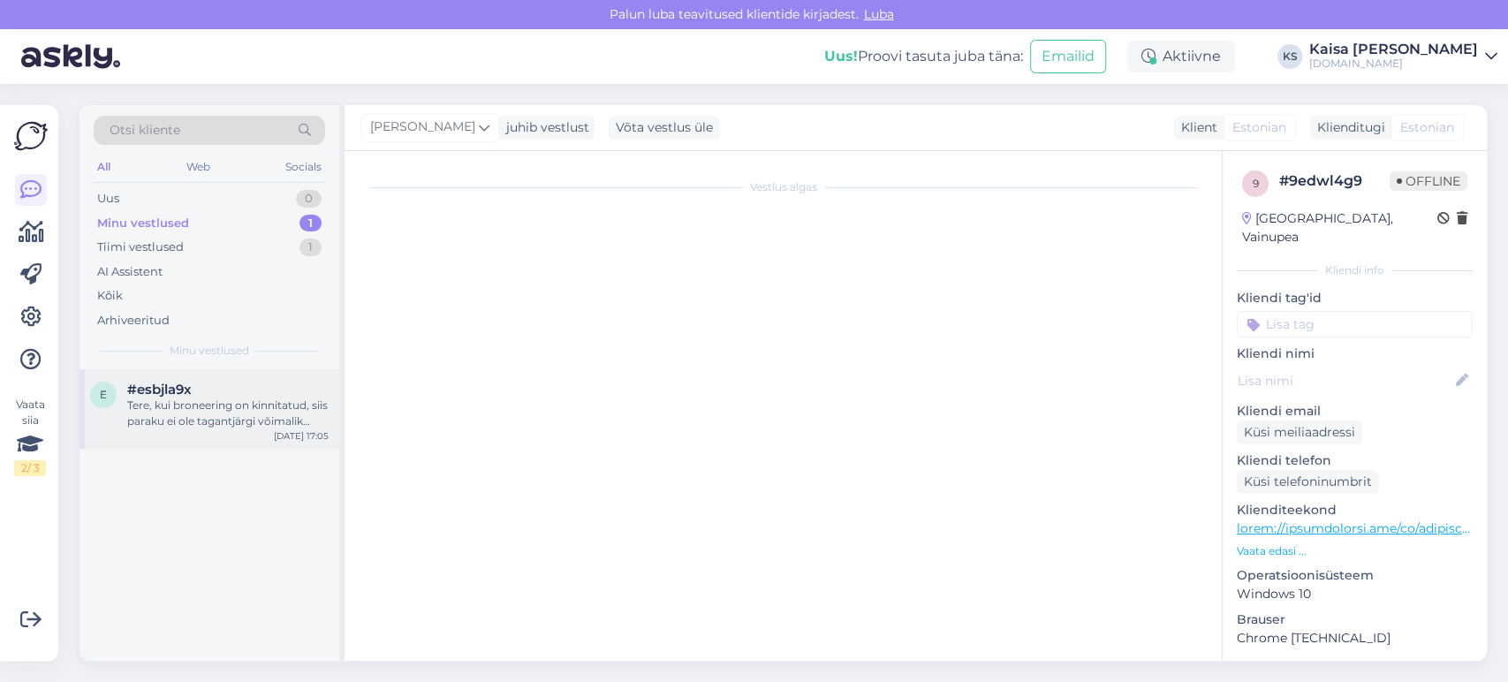
scroll to position [0, 0]
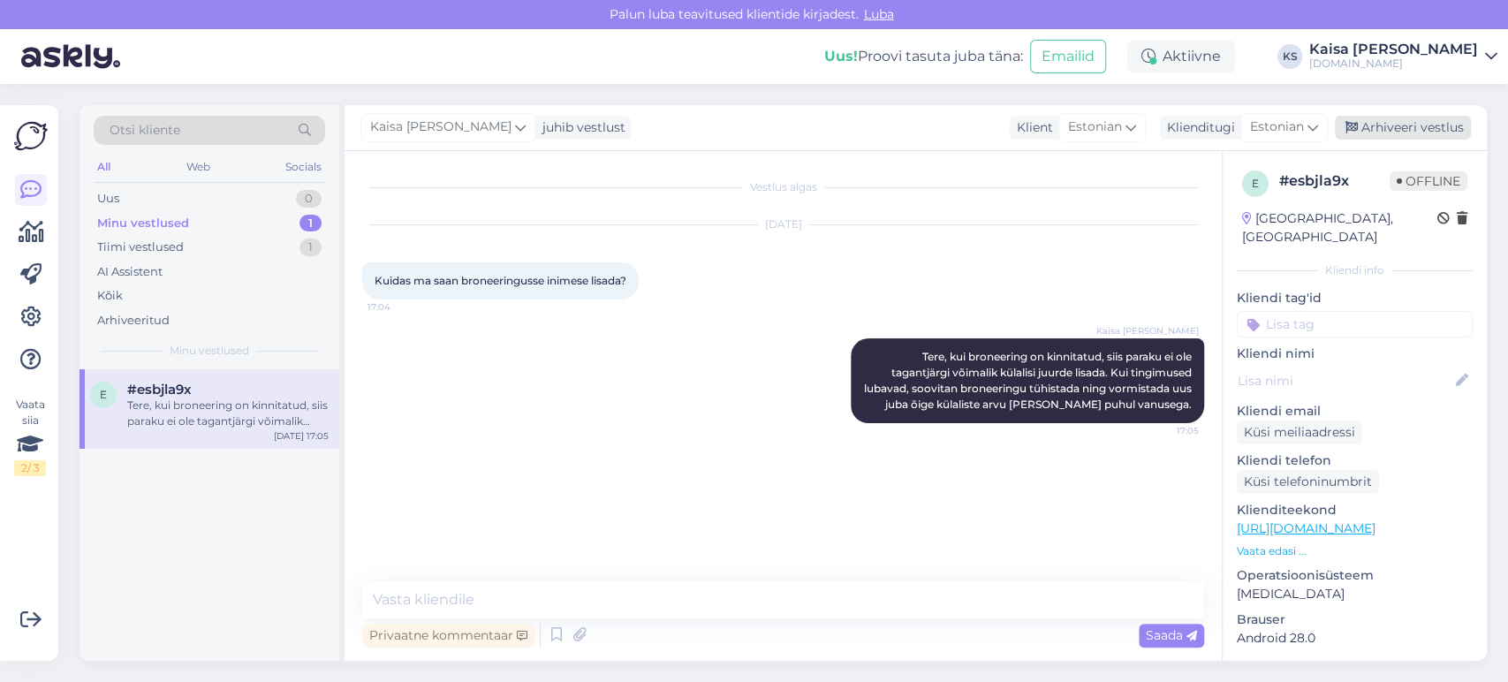
click at [1393, 125] on div "Arhiveeri vestlus" at bounding box center [1403, 128] width 136 height 24
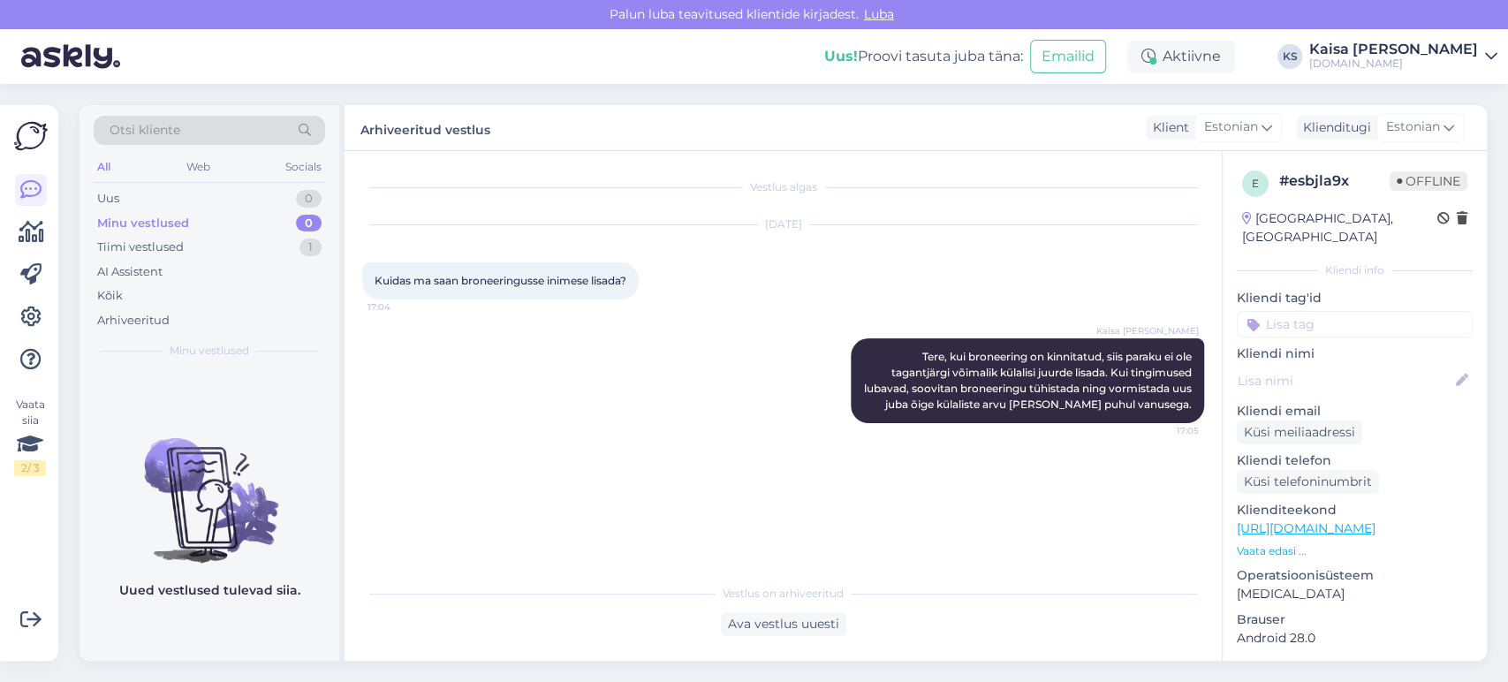
click at [1422, 47] on div "Kaisa [PERSON_NAME]" at bounding box center [1394, 49] width 169 height 14
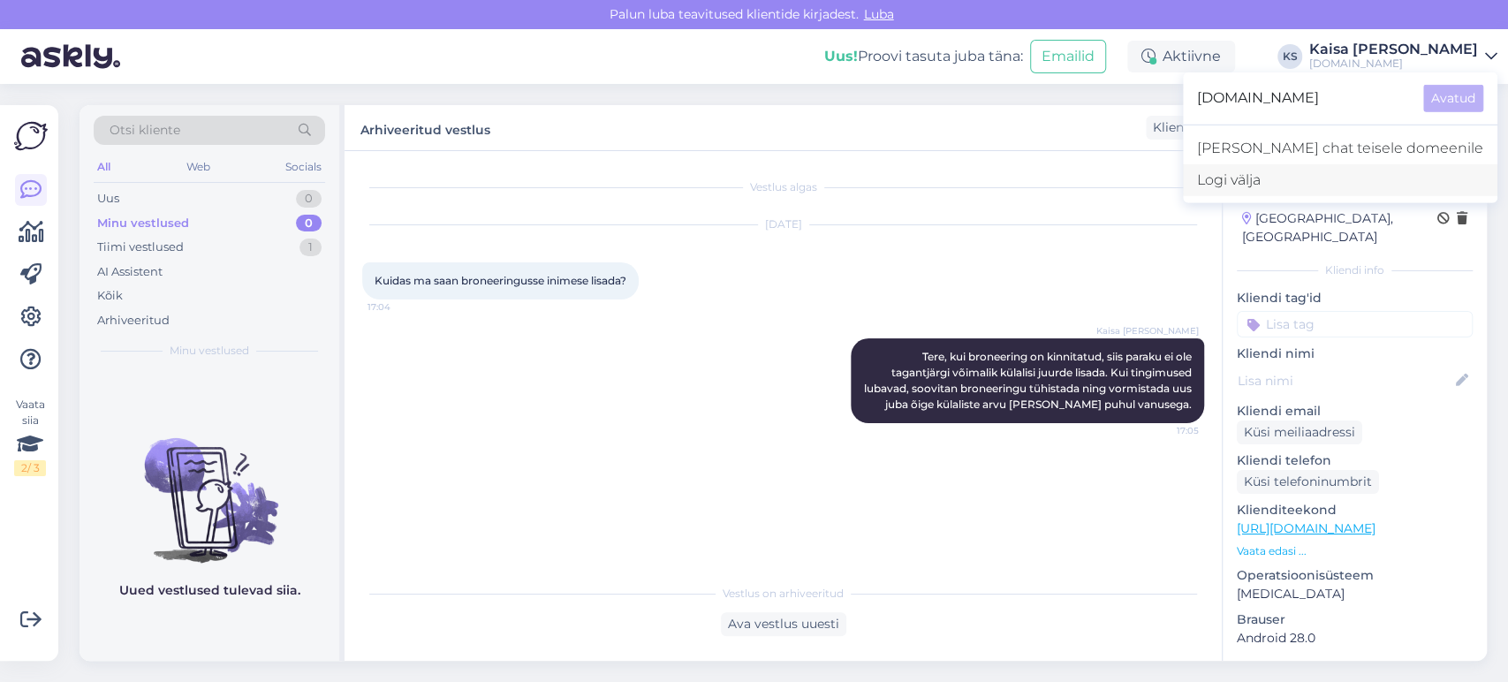
click at [1316, 182] on div "Logi välja" at bounding box center [1340, 180] width 315 height 32
